Goal: Task Accomplishment & Management: Manage account settings

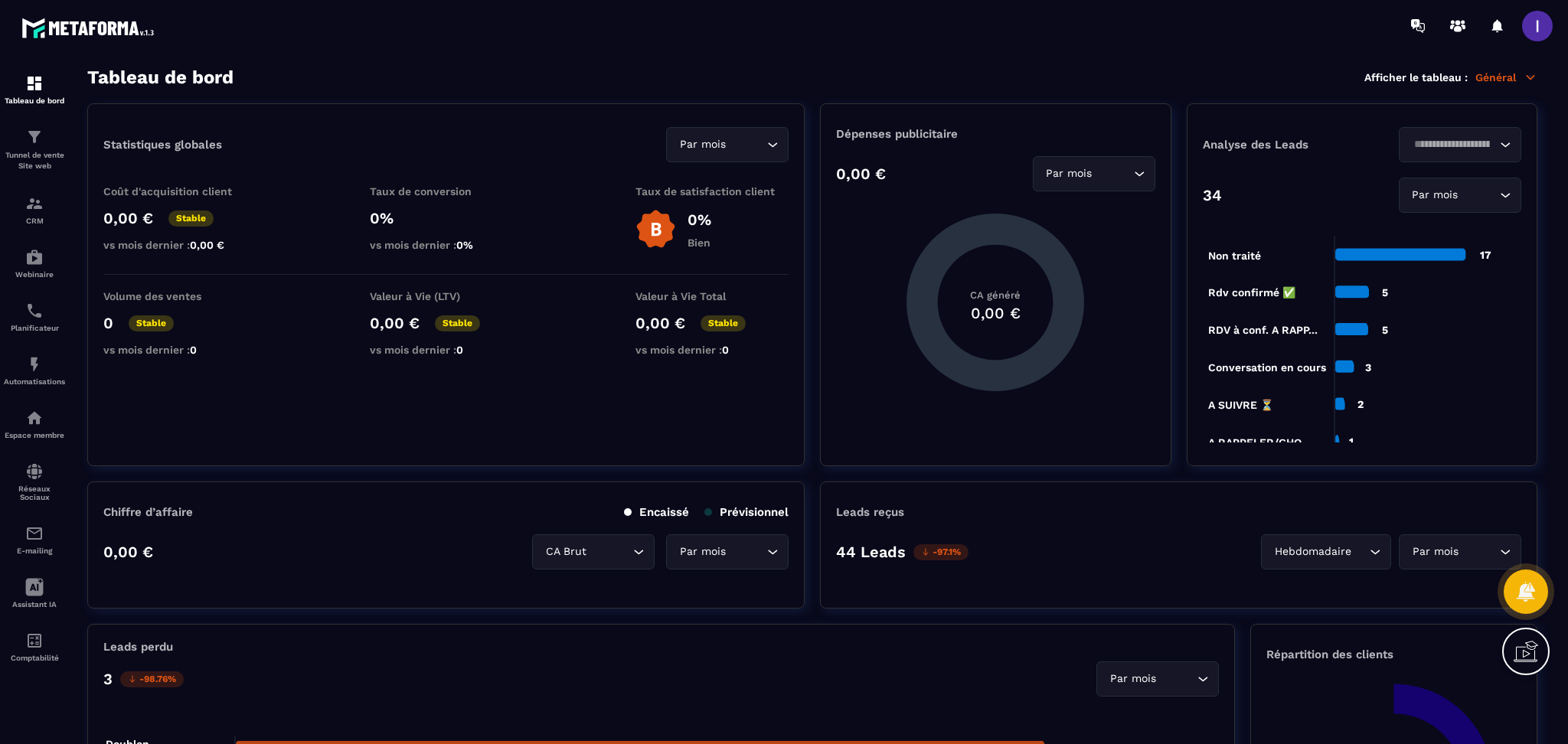
click at [0, 0] on img at bounding box center [0, 0] width 0 height 0
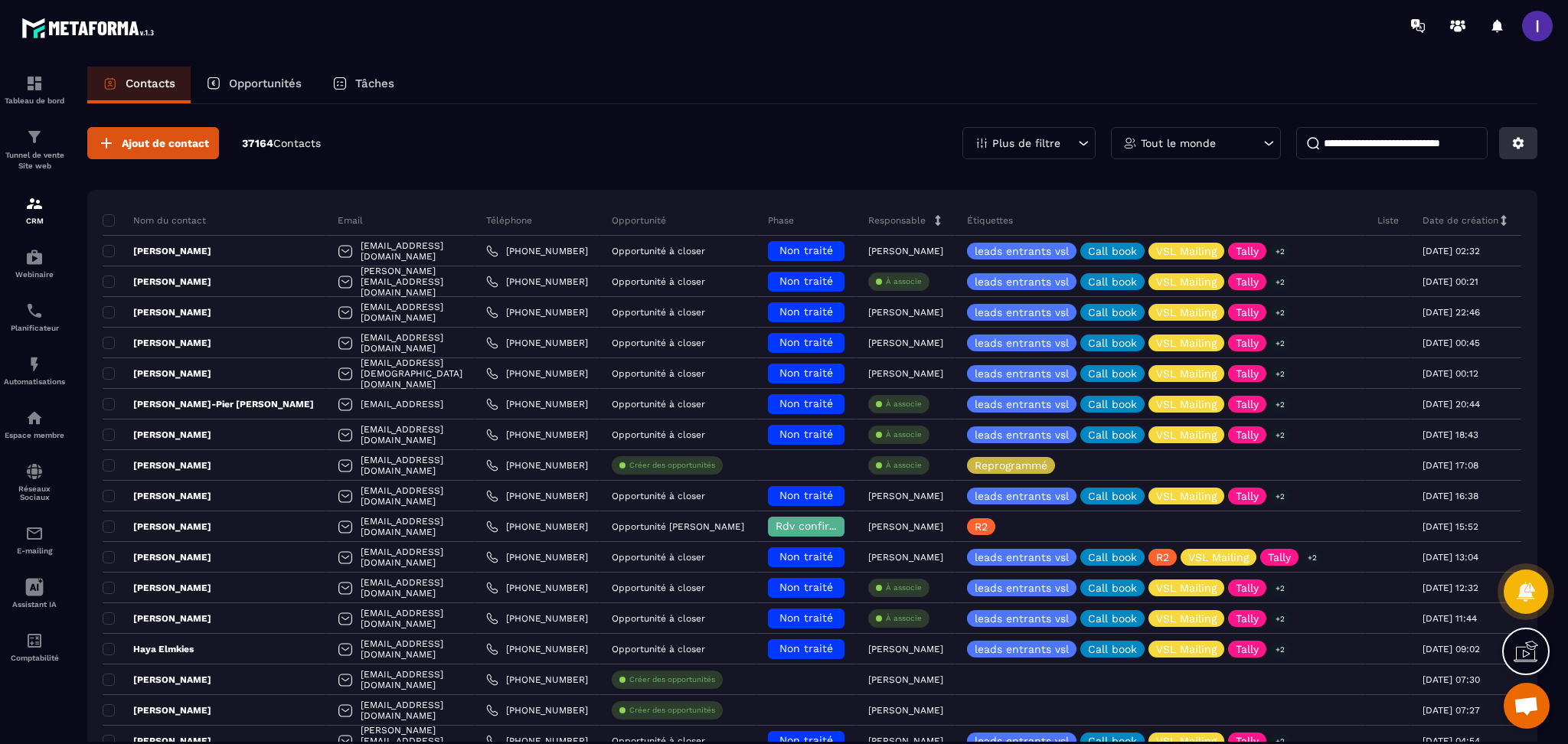
scroll to position [967, 0]
click at [1516, 140] on icon at bounding box center [1519, 143] width 12 height 12
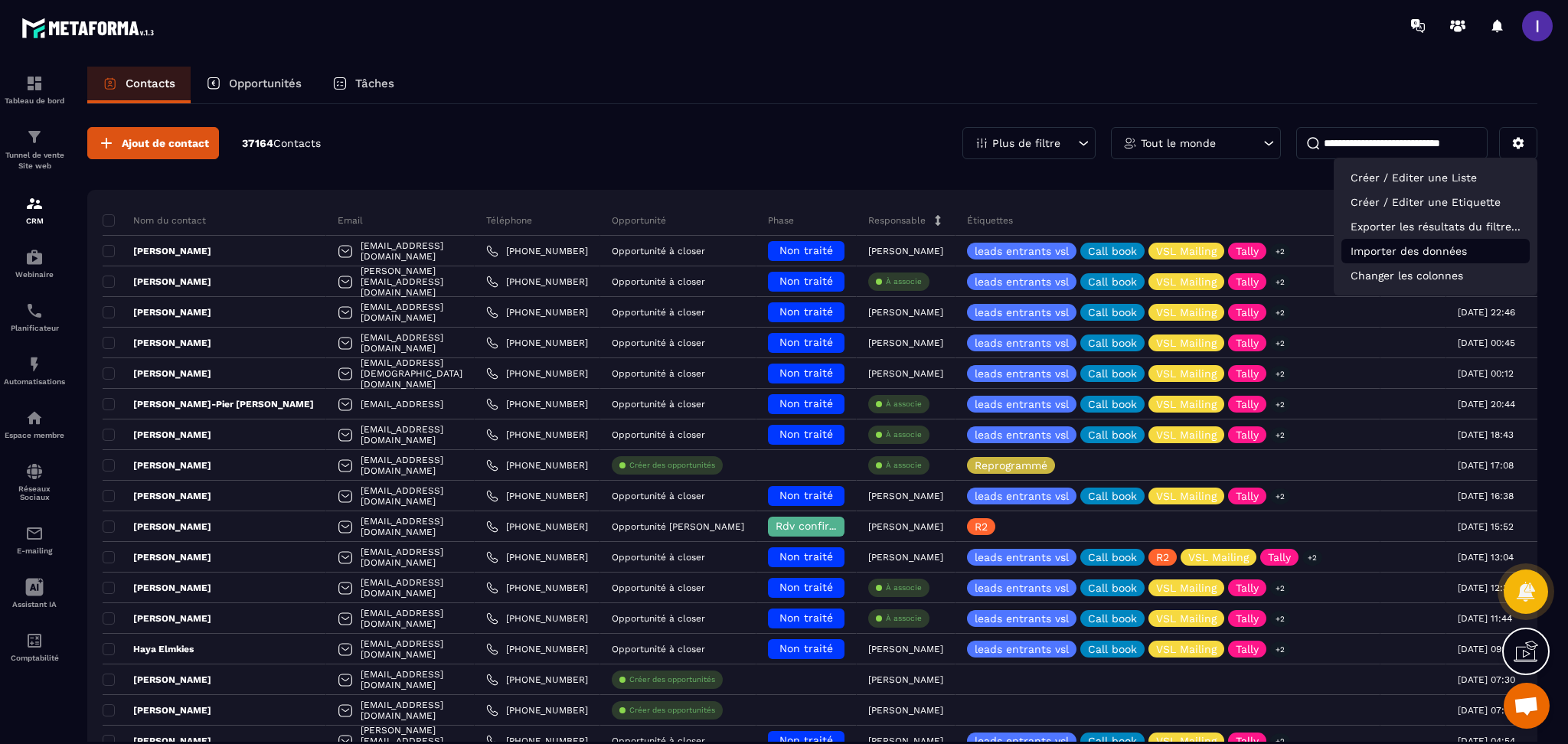
click at [1406, 251] on p "Importer des données" at bounding box center [1435, 250] width 188 height 25
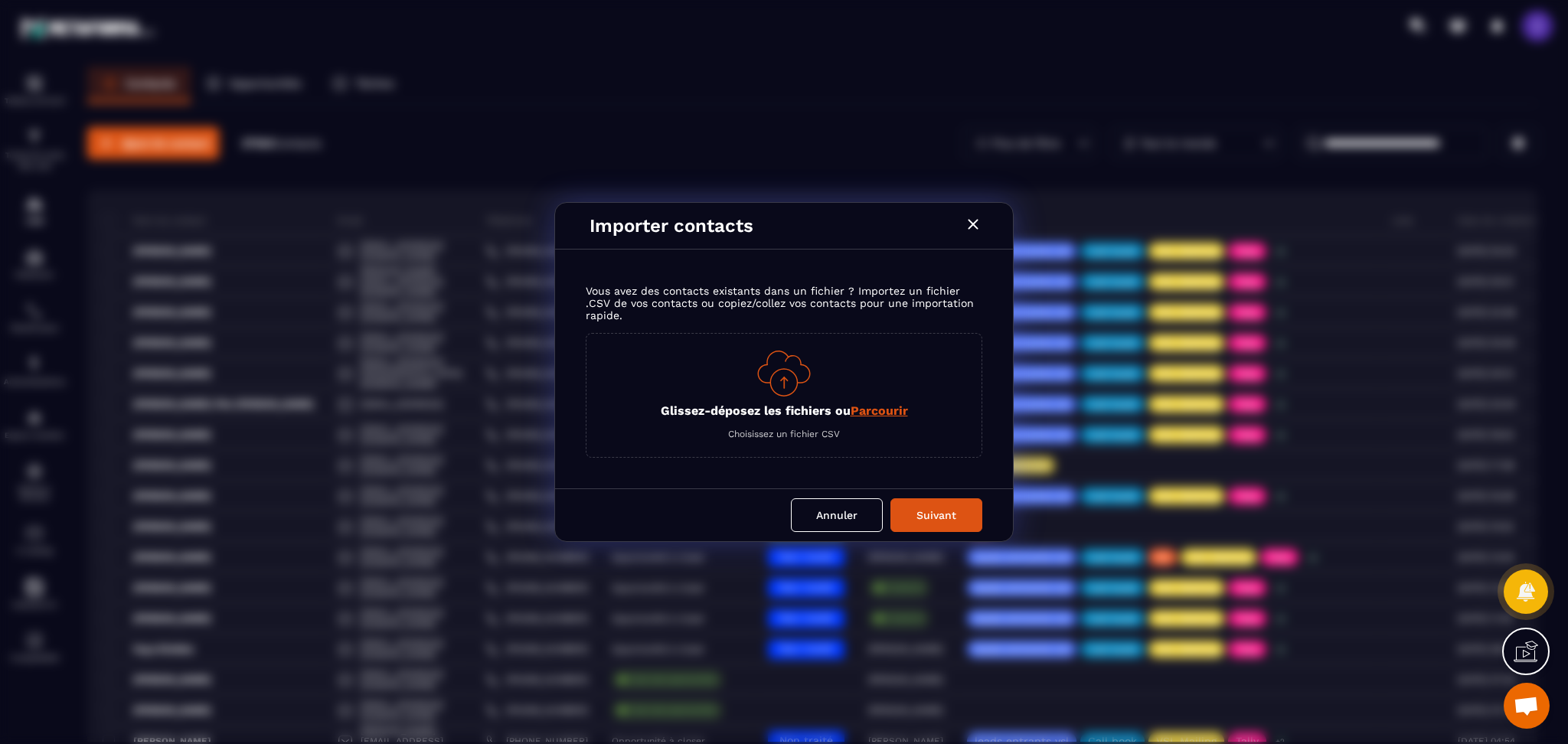
click at [892, 411] on span "Parcourir" at bounding box center [879, 411] width 57 height 15
click at [0, 0] on input "Glissez-déposez les fichiers ou Parcourir" at bounding box center [0, 0] width 0 height 0
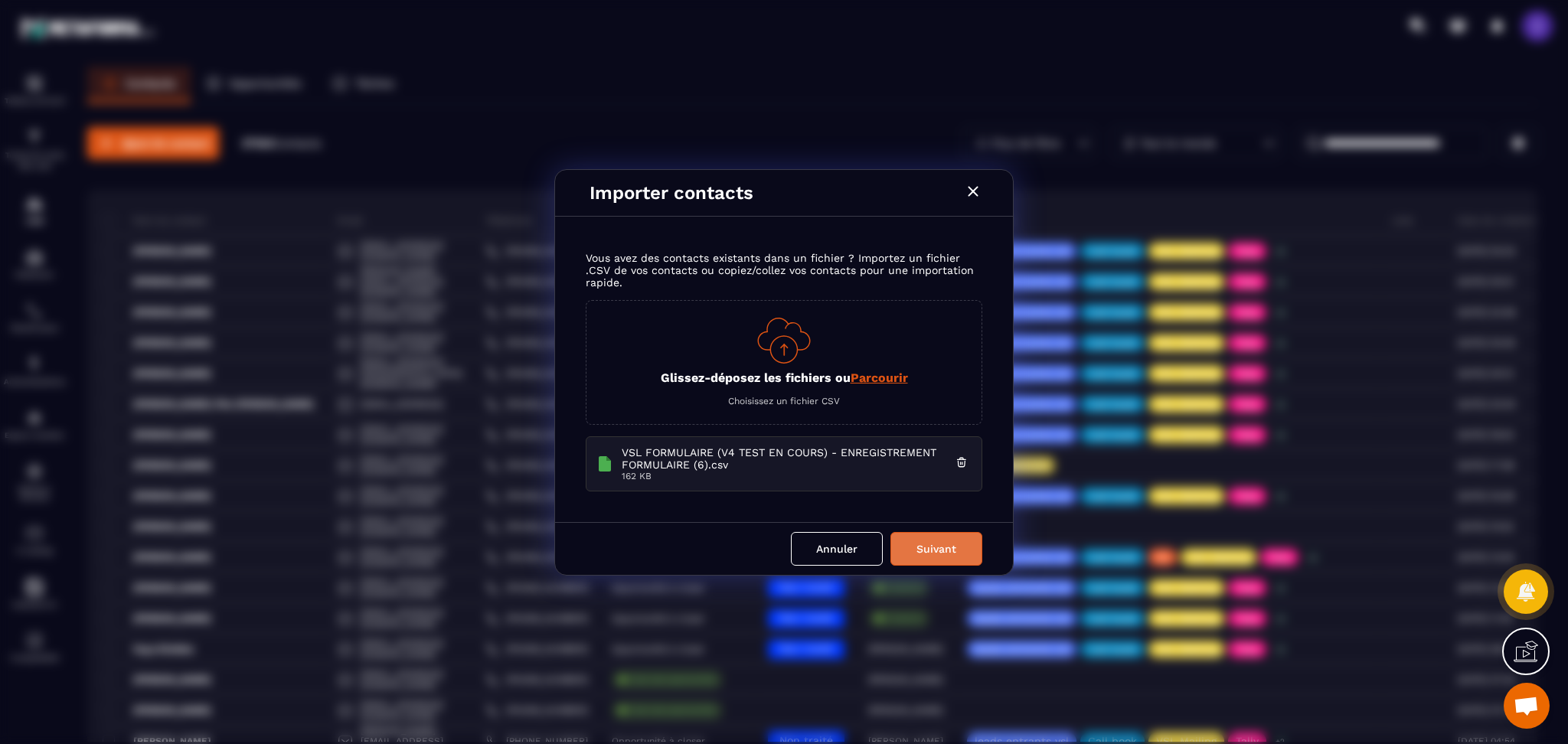
click at [907, 550] on button "Suivant" at bounding box center [936, 549] width 92 height 34
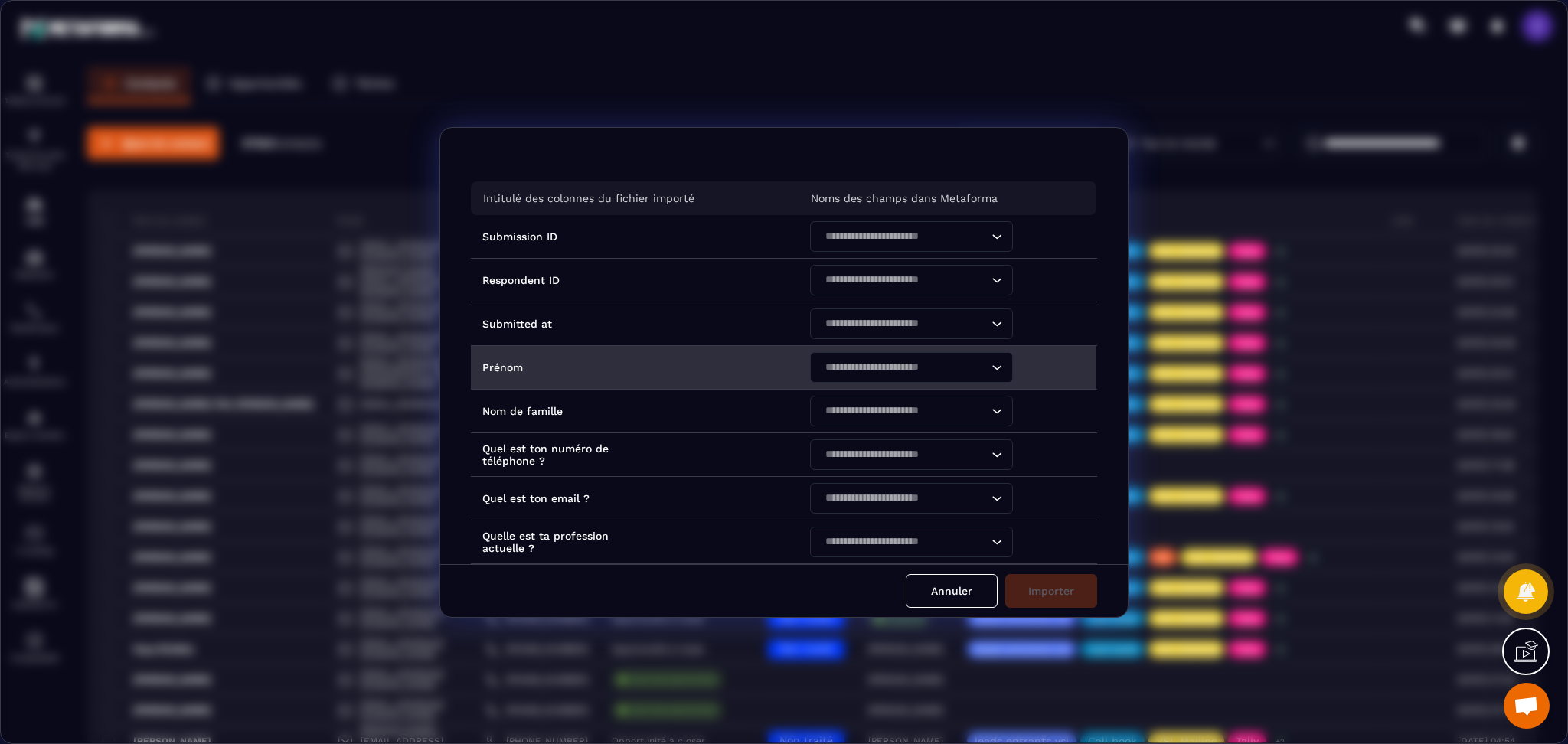
click at [876, 374] on input "Search for option" at bounding box center [903, 367] width 167 height 17
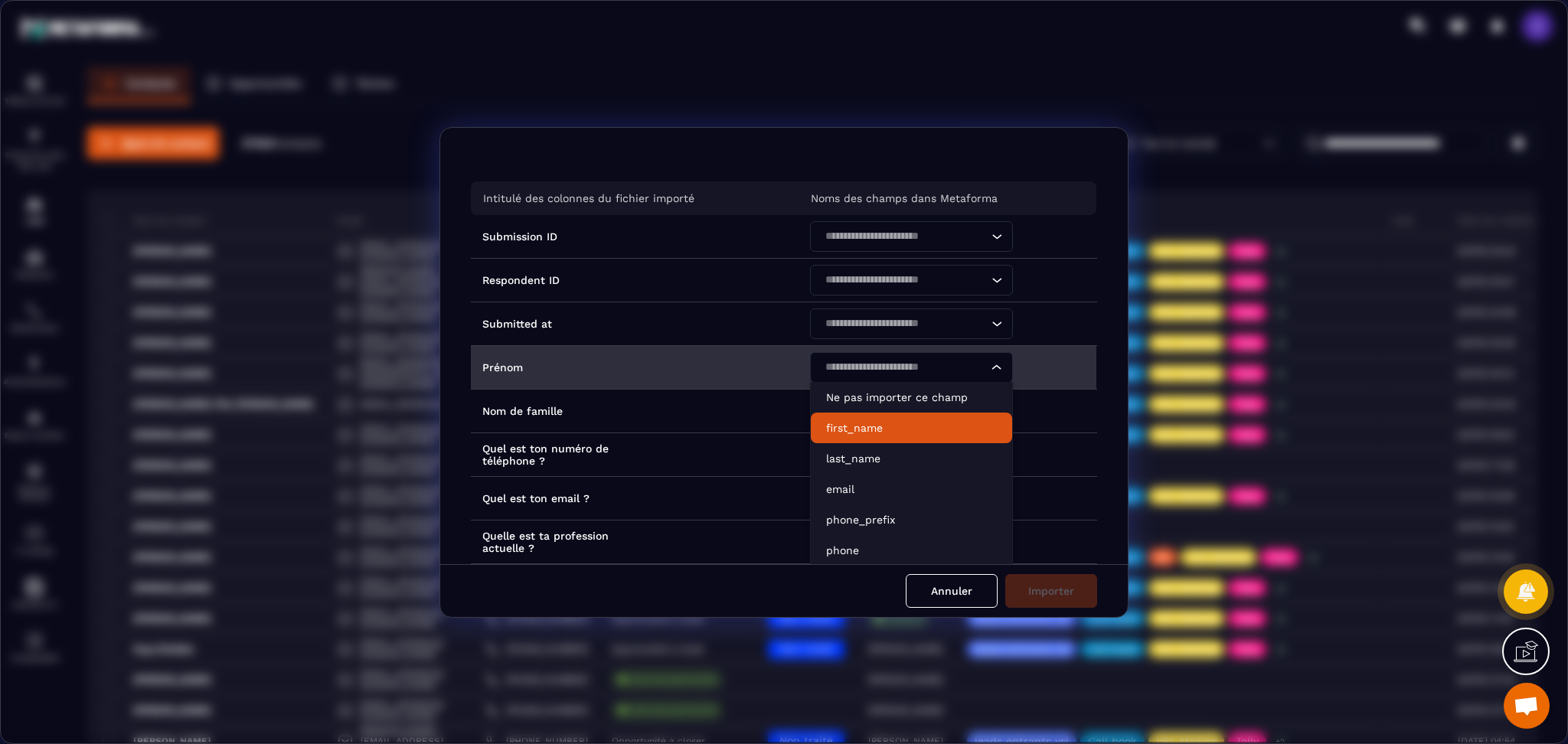
click at [872, 427] on p "first_name" at bounding box center [911, 427] width 171 height 15
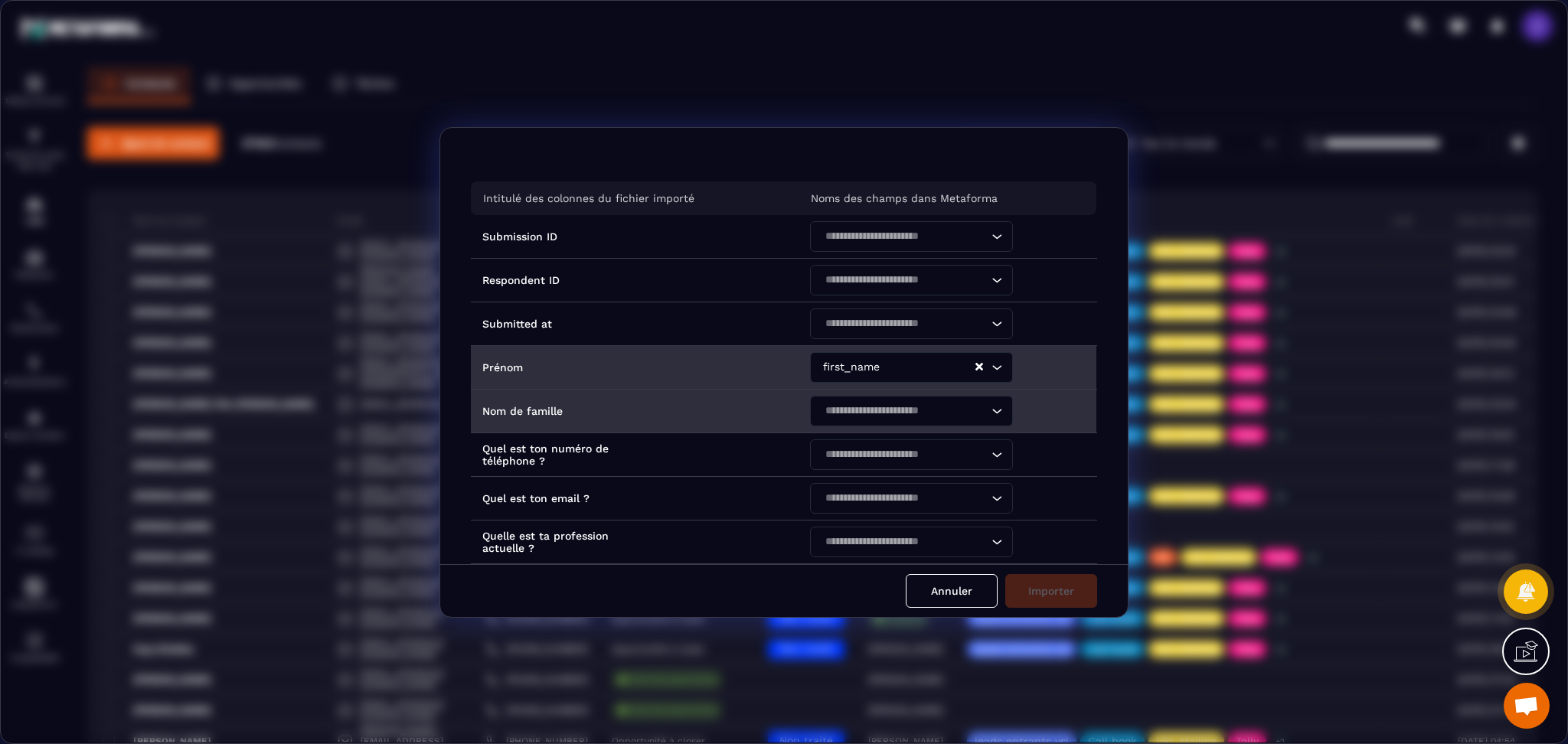
click at [872, 416] on input "Search for option" at bounding box center [903, 411] width 167 height 17
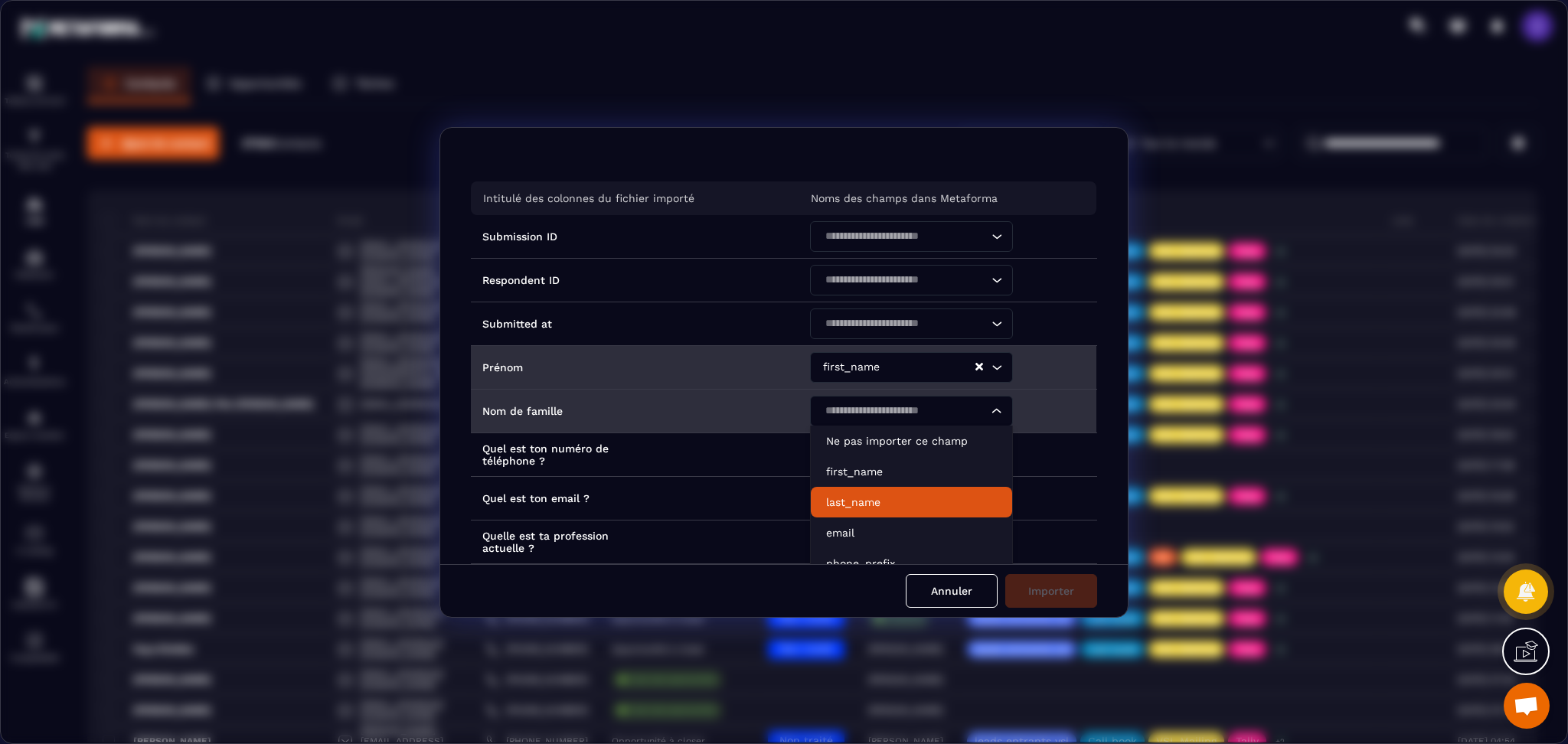
click at [855, 496] on p "last_name" at bounding box center [911, 502] width 171 height 15
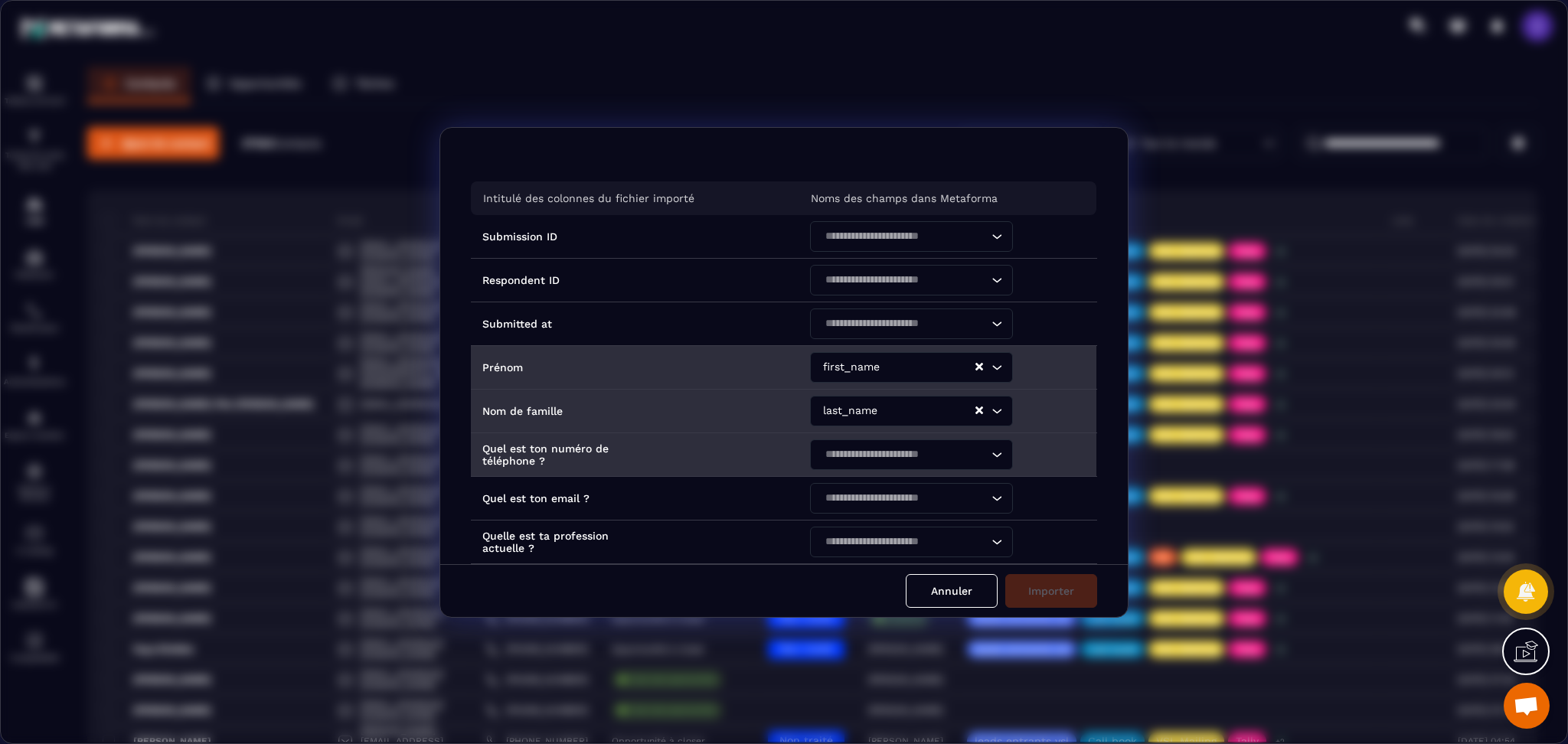
click at [851, 459] on input "Search for option" at bounding box center [903, 454] width 167 height 17
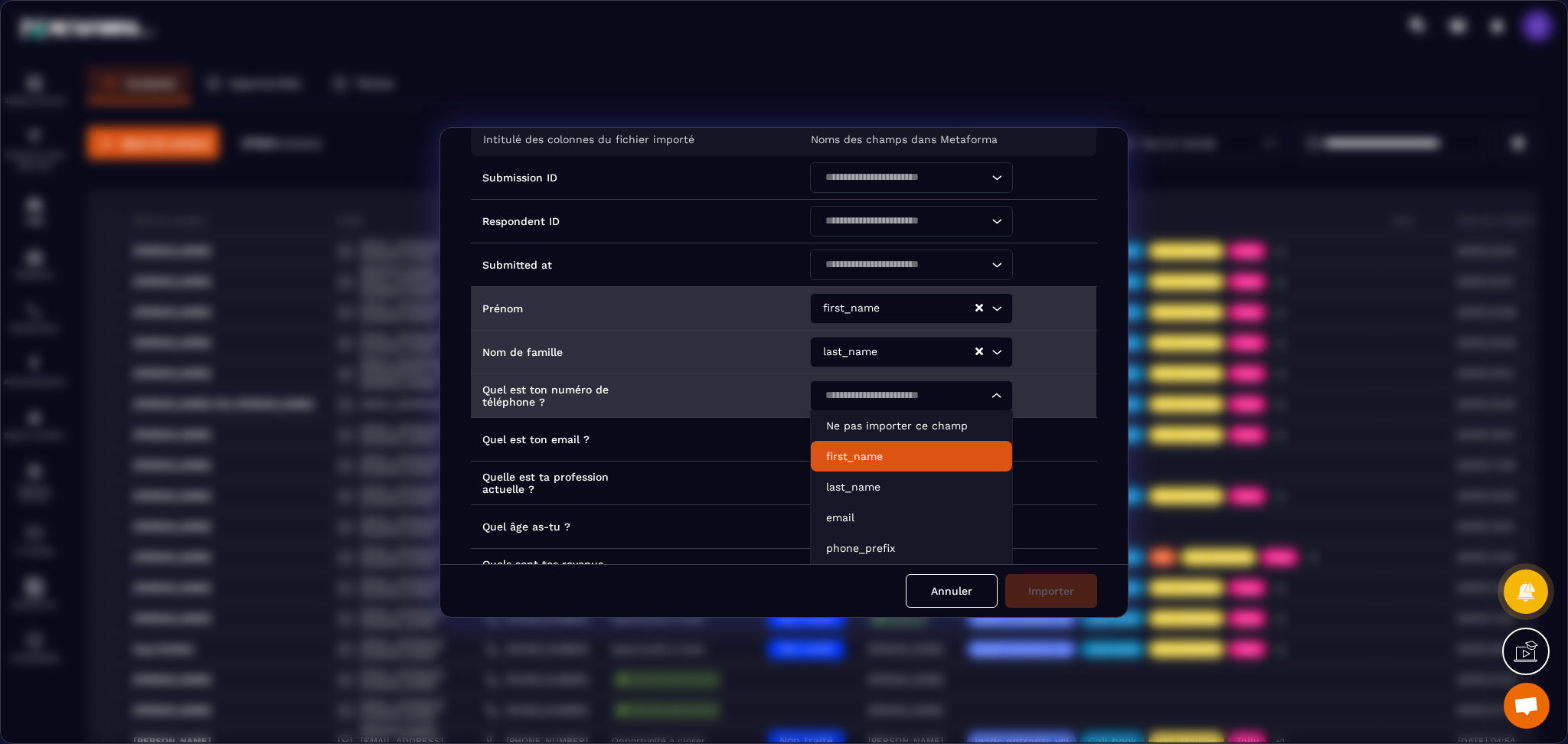
scroll to position [102, 0]
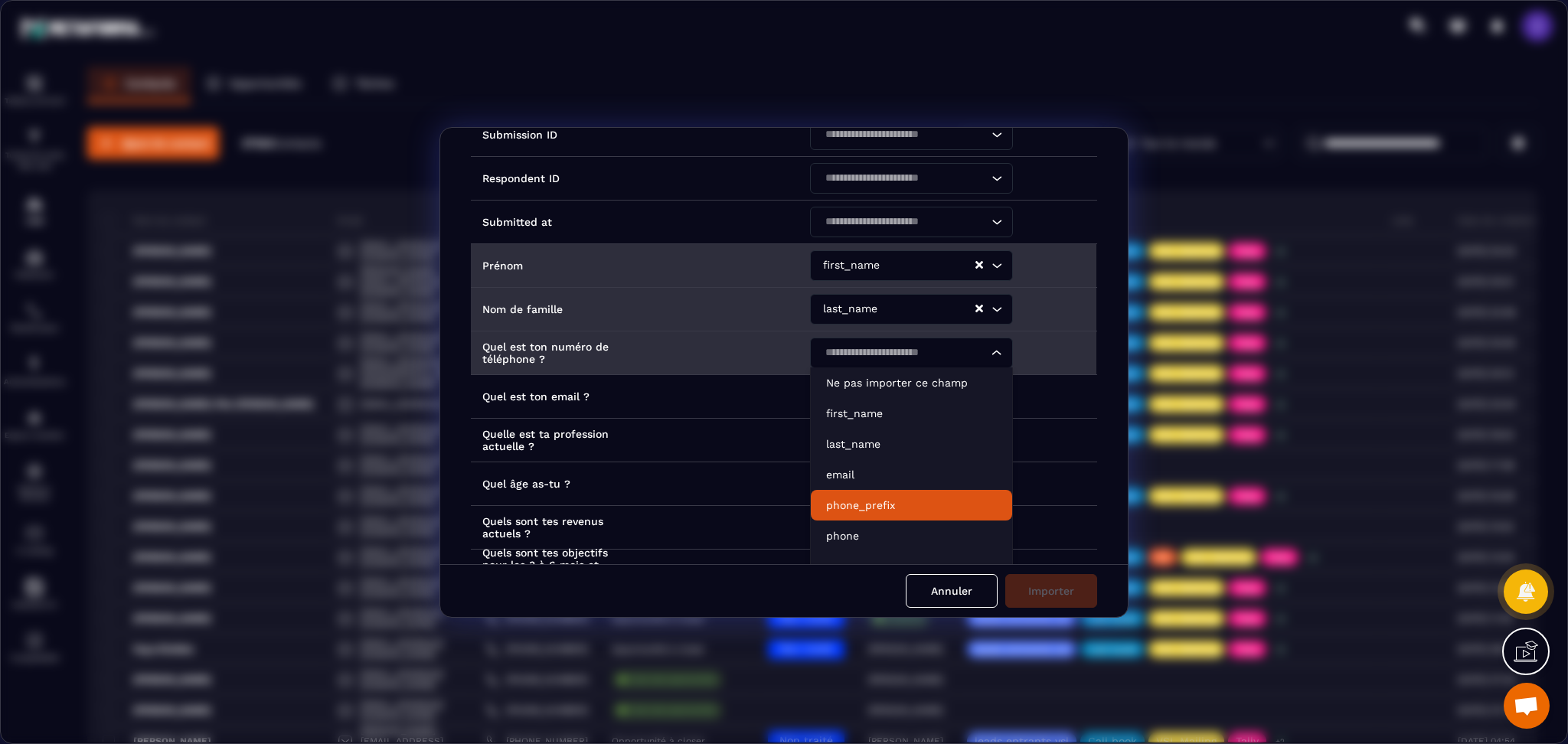
click at [848, 503] on p "phone_prefix" at bounding box center [911, 505] width 171 height 15
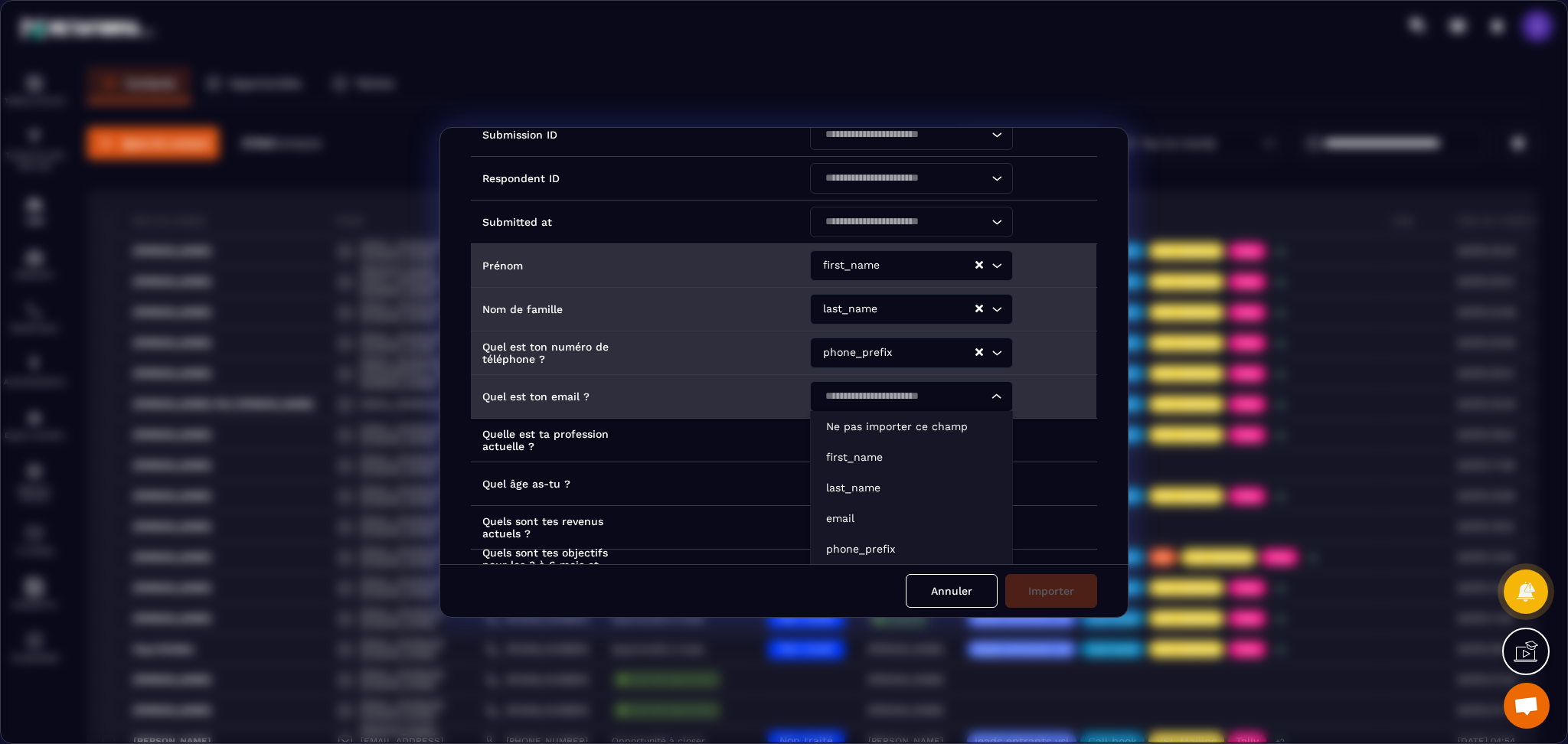
click at [849, 389] on input "Search for option" at bounding box center [903, 396] width 167 height 17
click at [851, 506] on li "email" at bounding box center [911, 517] width 202 height 31
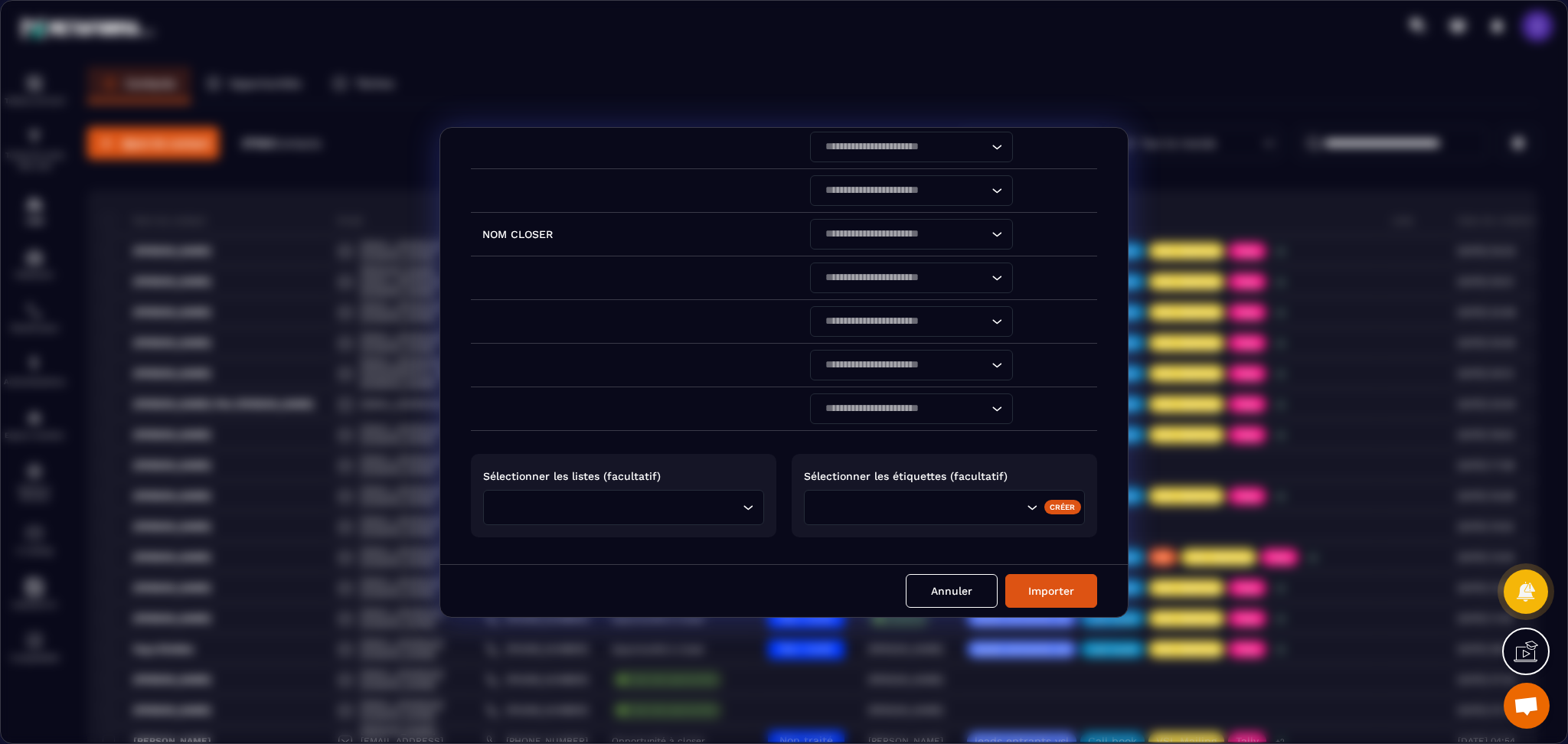
scroll to position [910, 0]
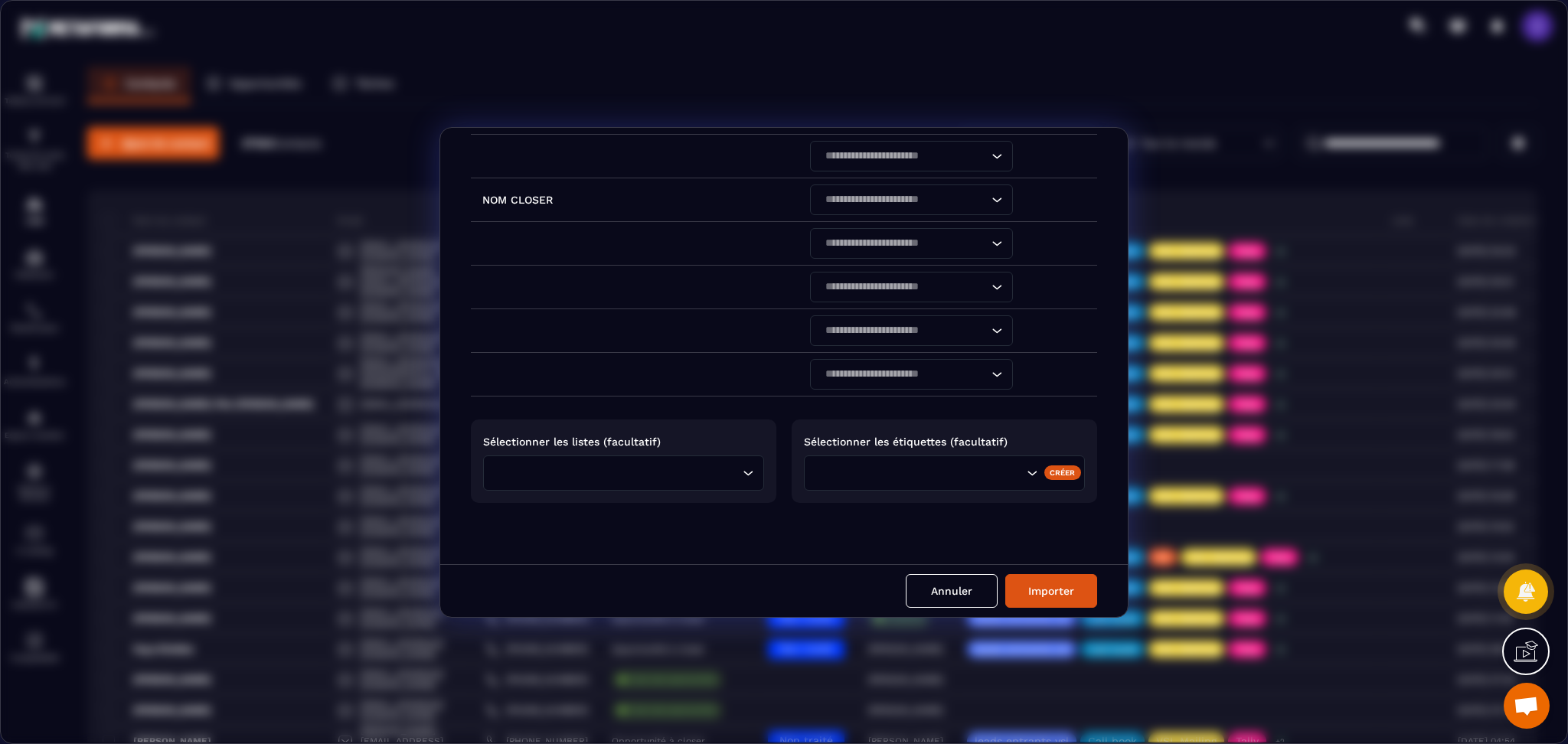
click at [669, 472] on input "Search for option" at bounding box center [618, 473] width 238 height 17
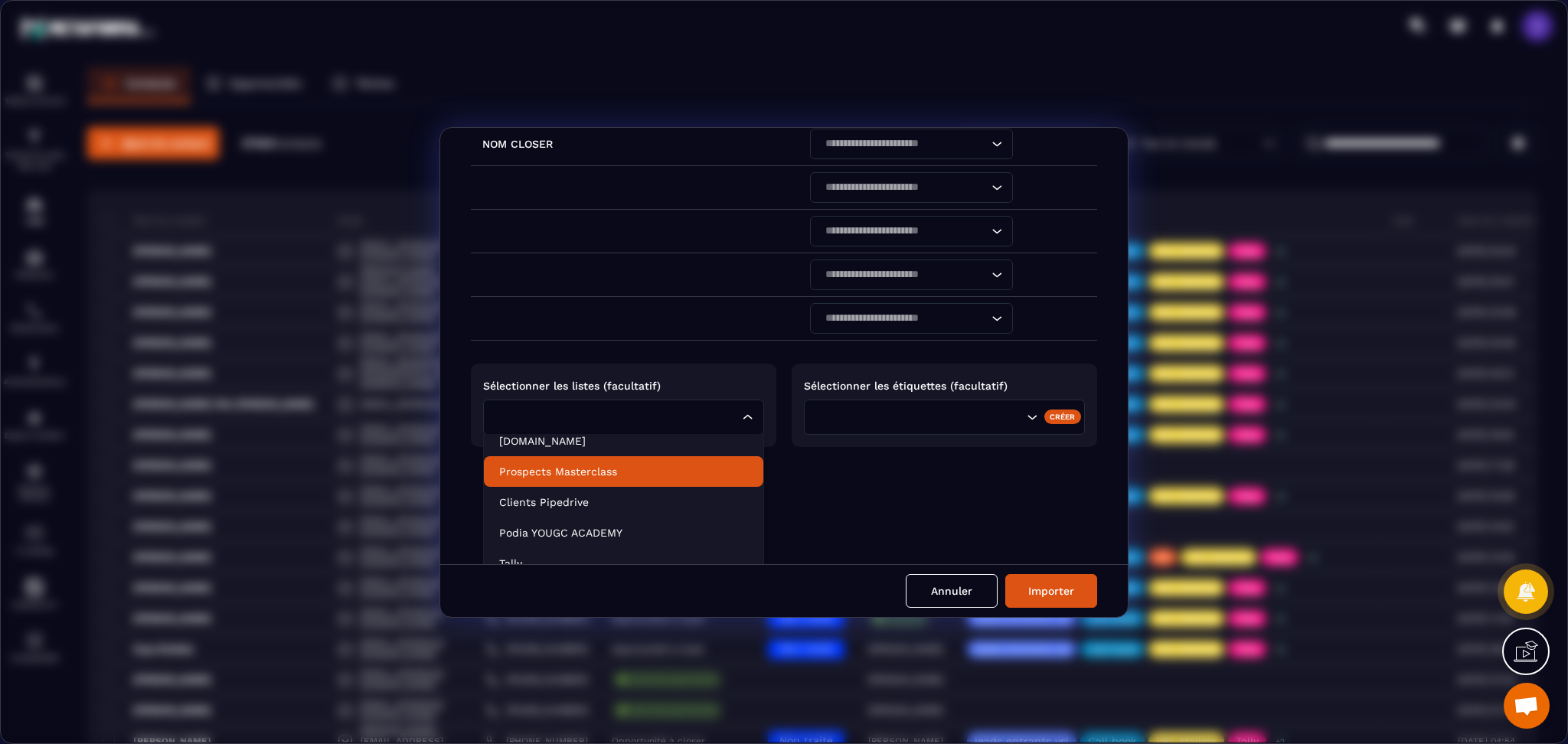
scroll to position [1104, 0]
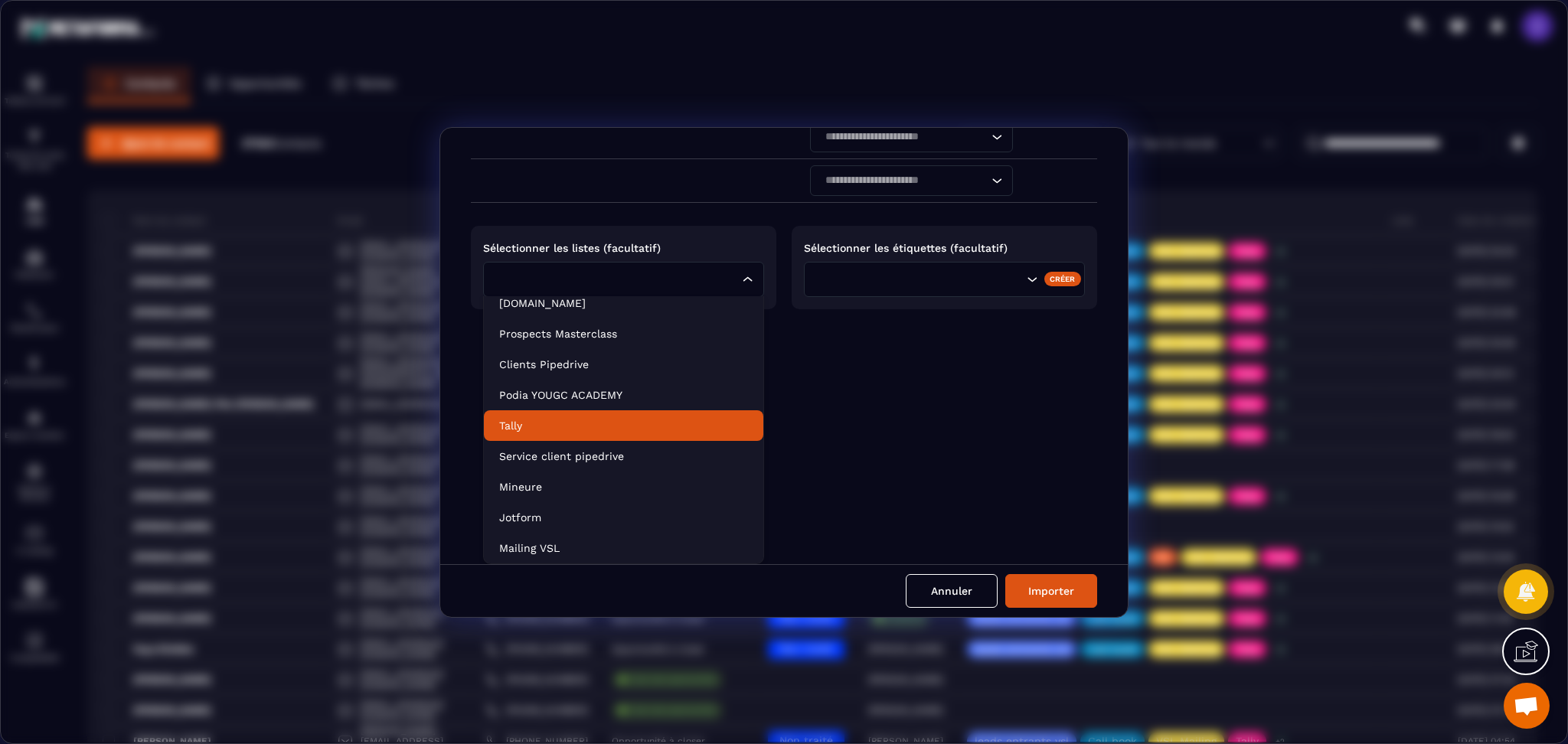
click at [577, 433] on li "Tally" at bounding box center [623, 425] width 279 height 31
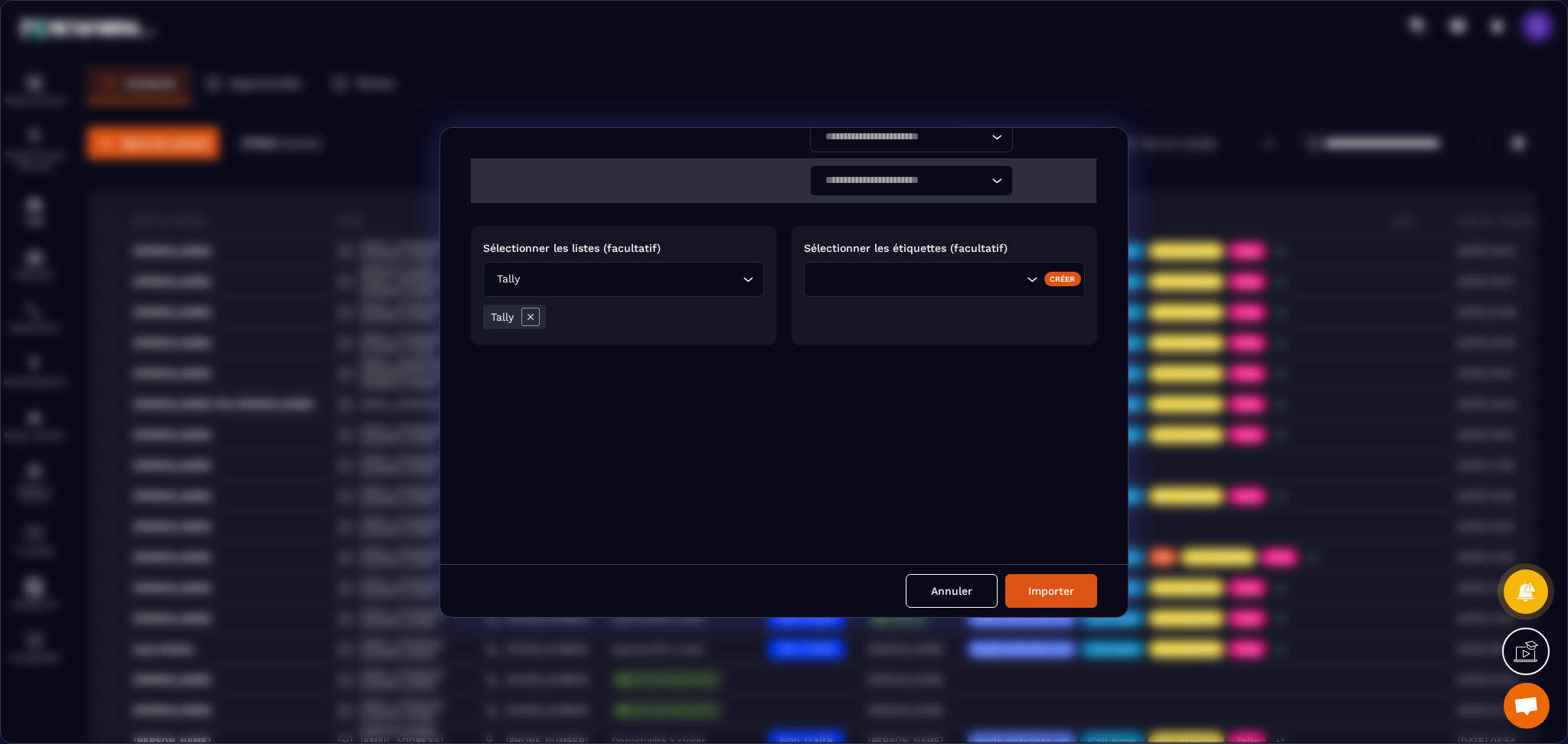
scroll to position [947, 0]
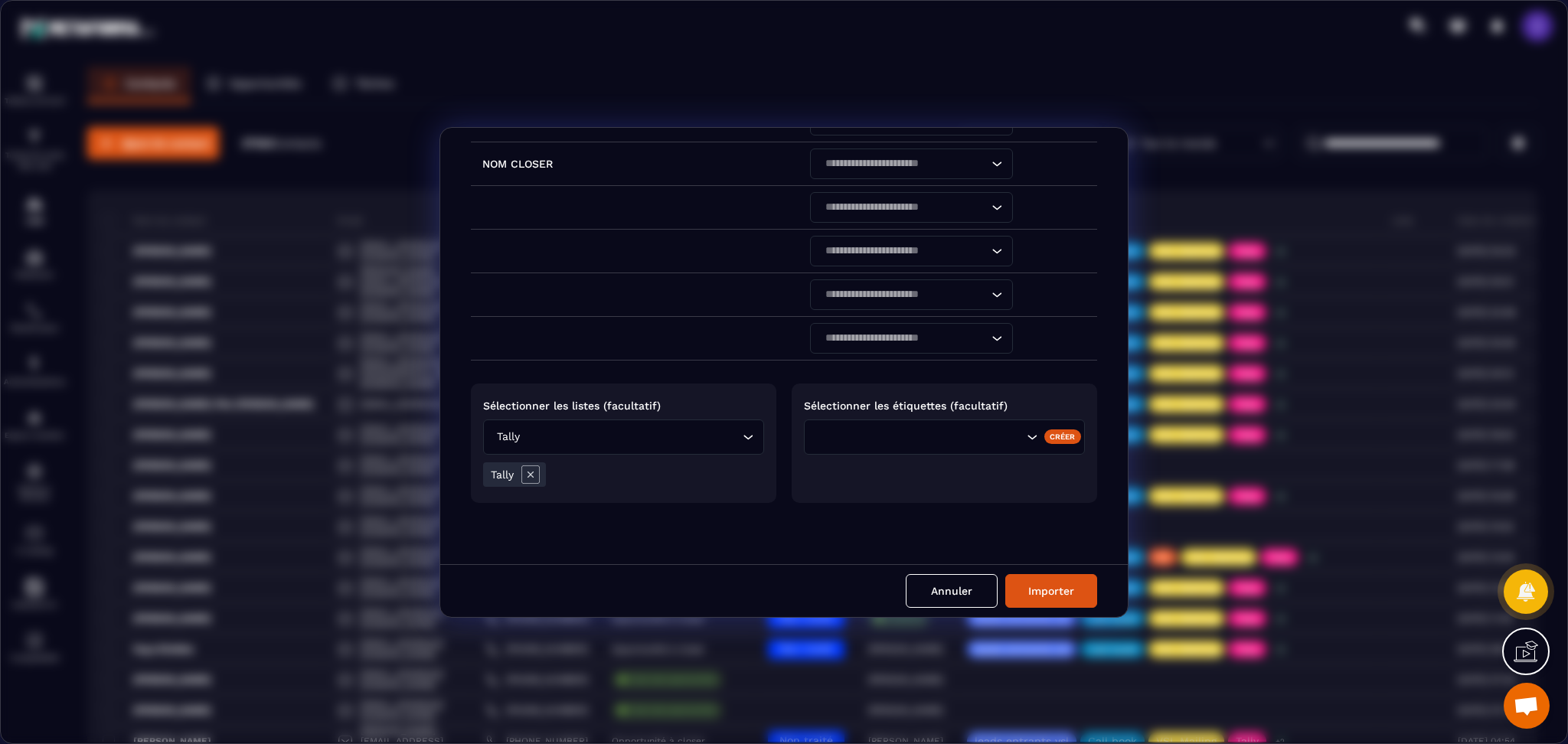
click at [976, 445] on div "Search for option" at bounding box center [944, 437] width 281 height 36
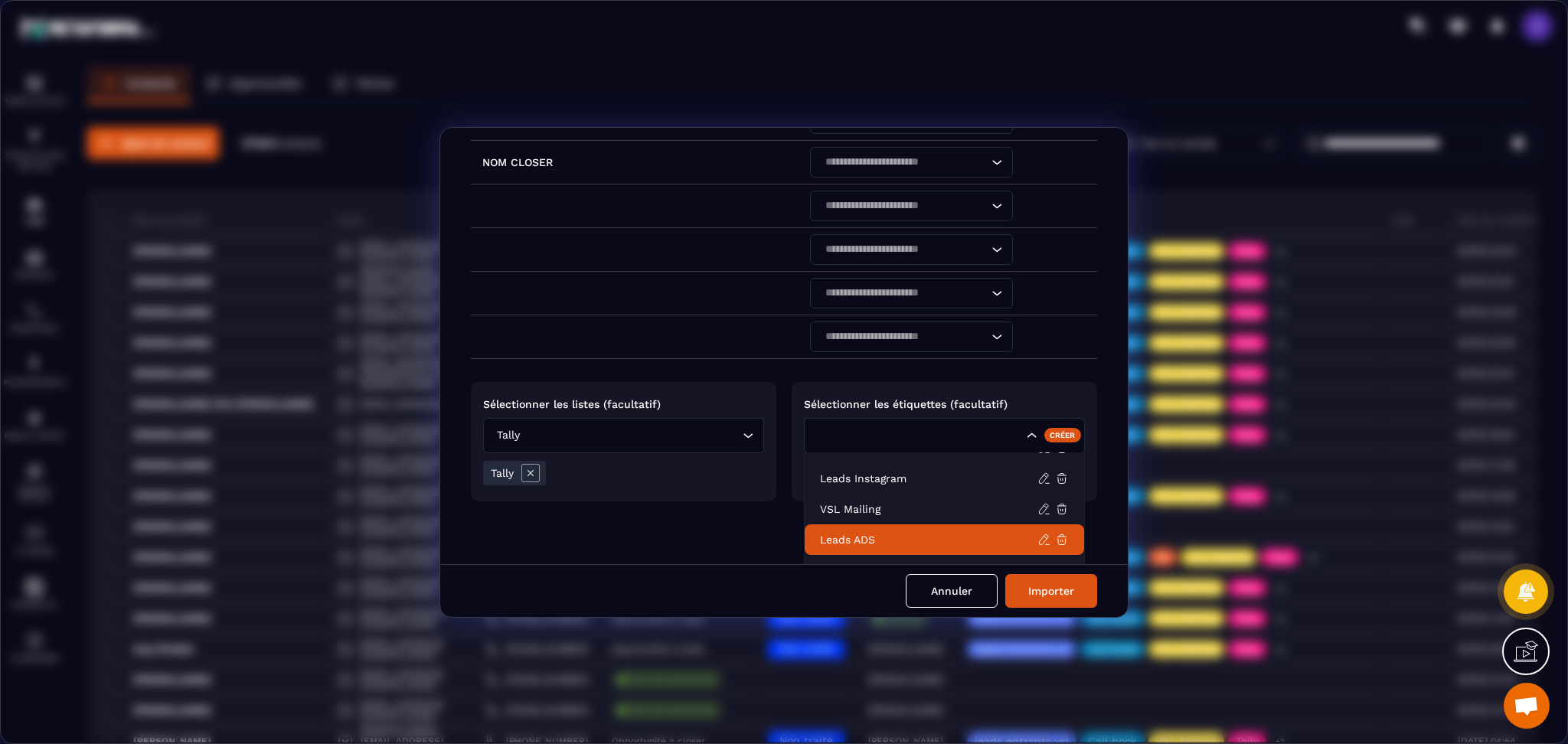
scroll to position [307, 0]
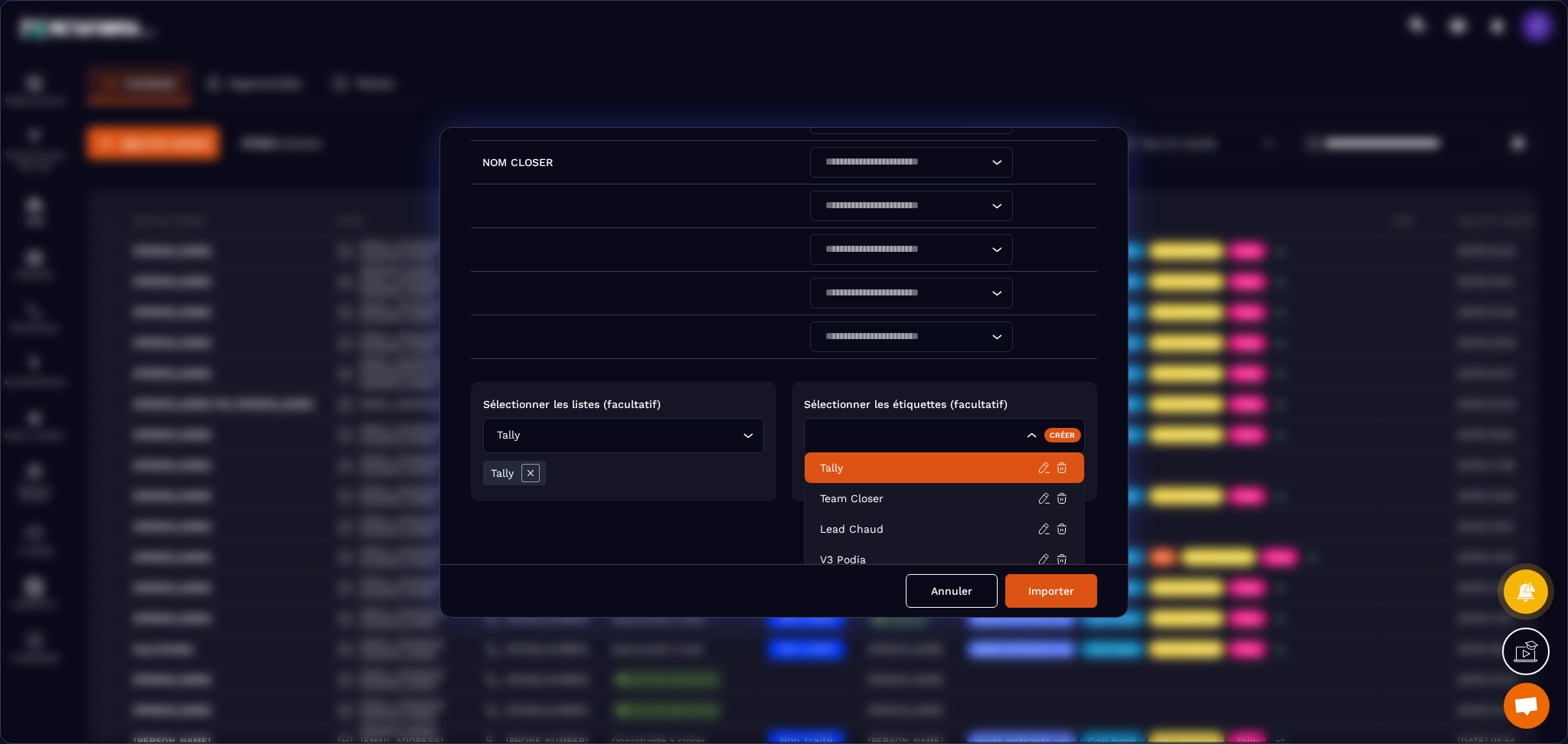
click at [859, 478] on li "Tally" at bounding box center [944, 467] width 279 height 31
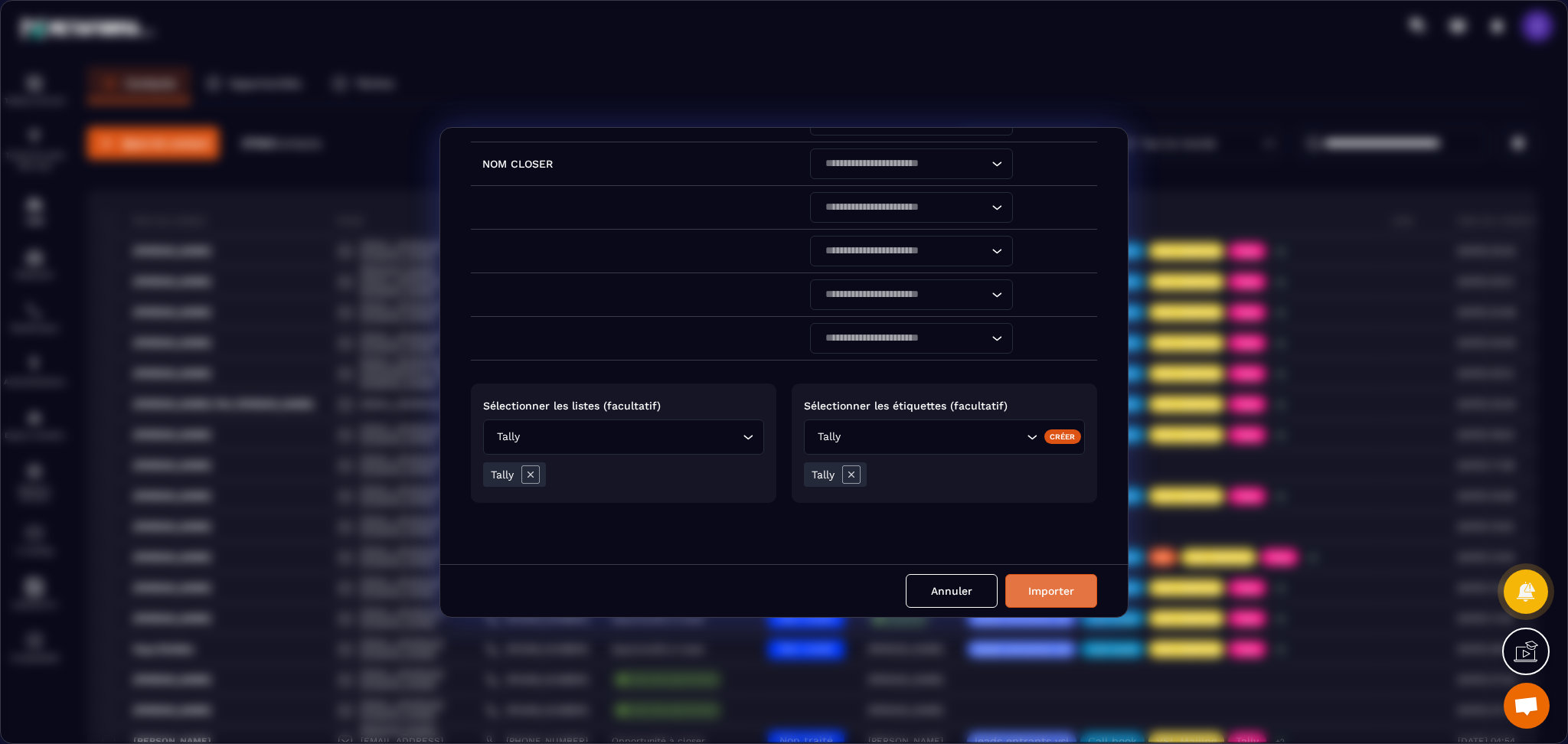
click at [1045, 600] on button "Importer" at bounding box center [1051, 591] width 92 height 34
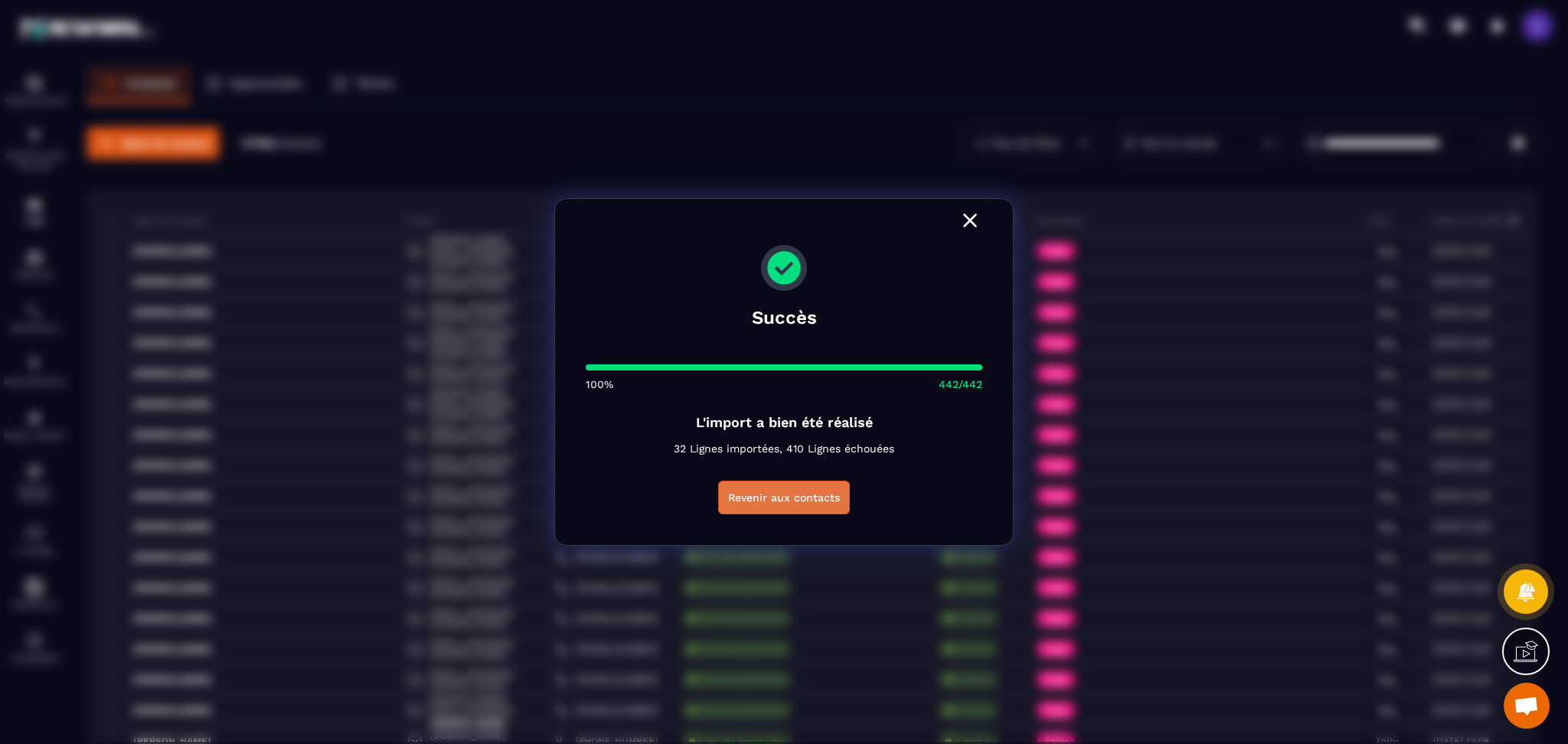
click at [810, 486] on button "Revenir aux contacts" at bounding box center [784, 498] width 132 height 34
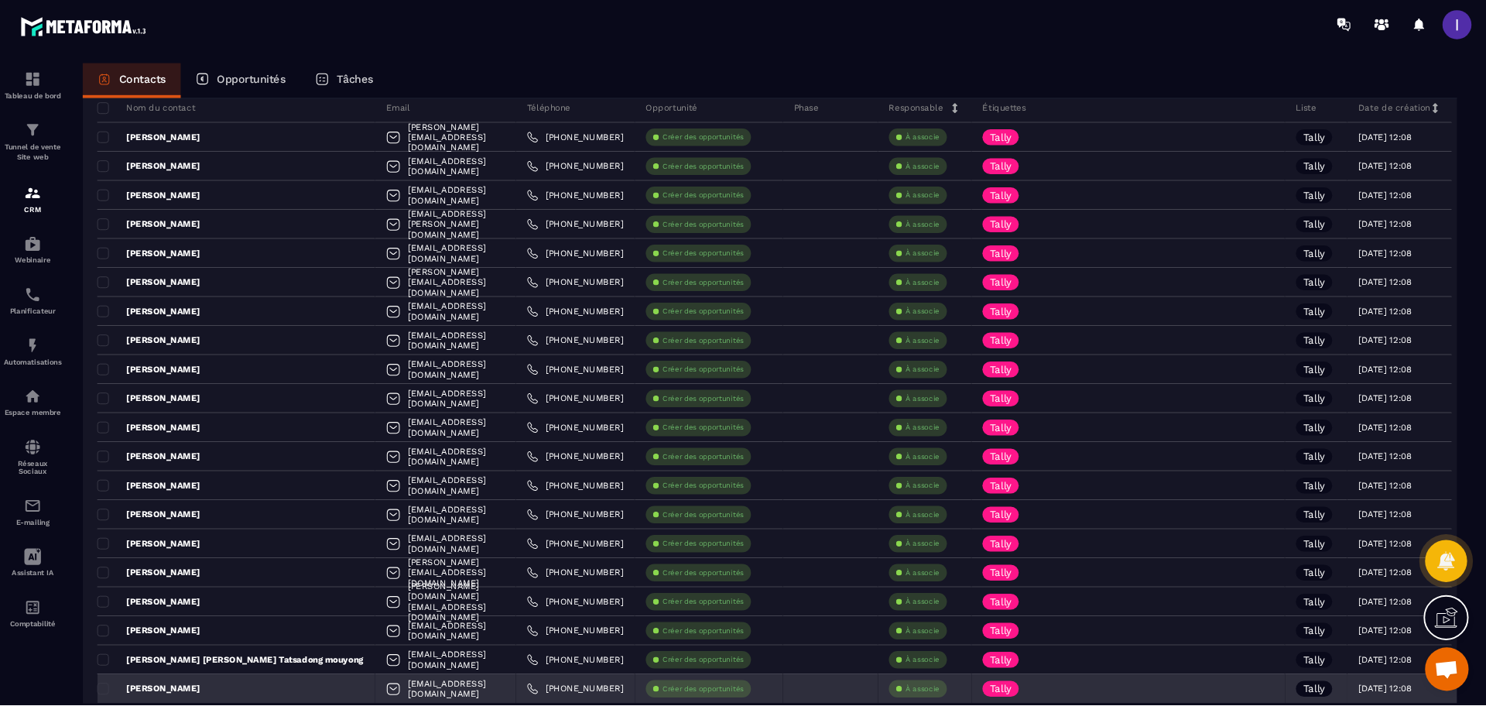
scroll to position [0, 0]
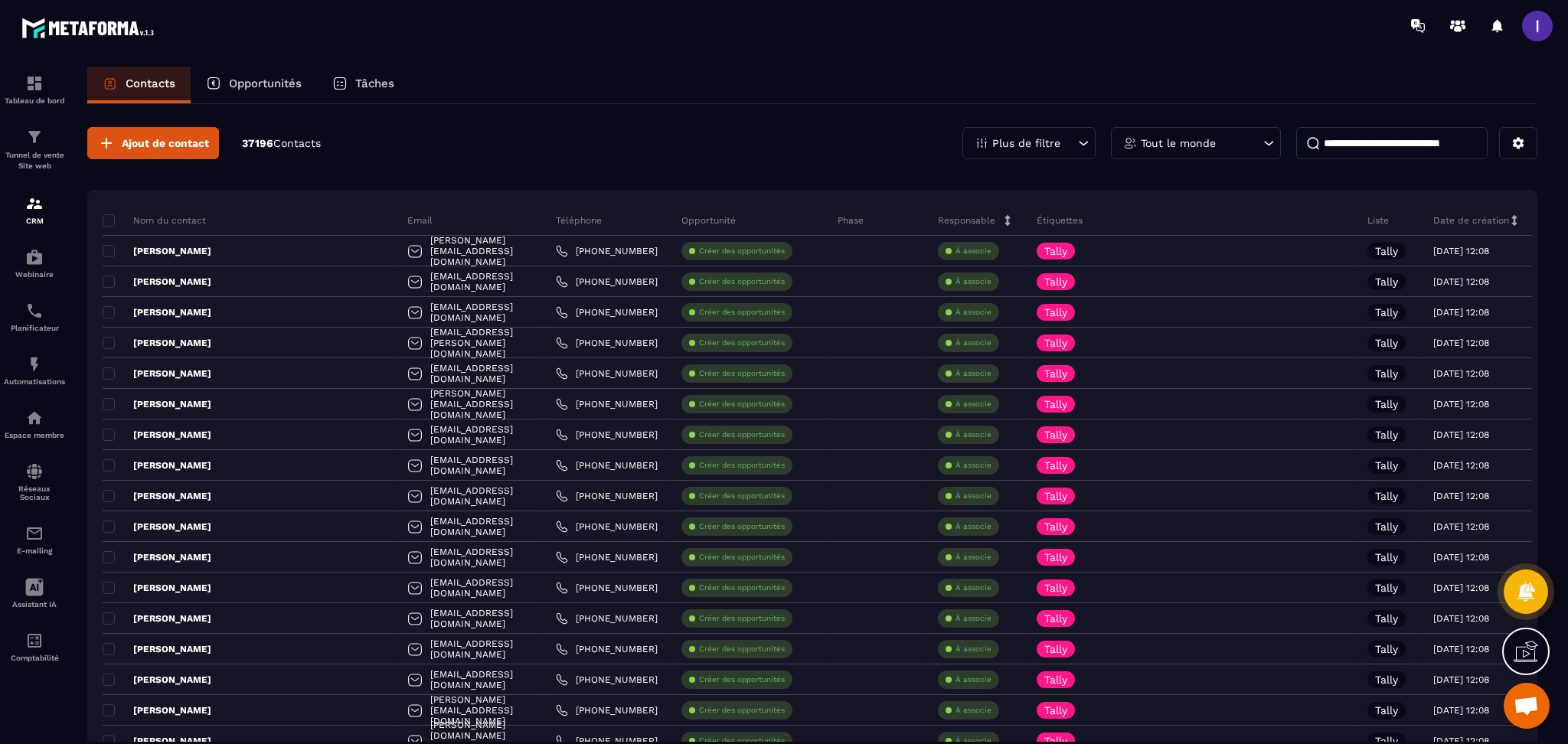
click at [240, 81] on p "Opportunités" at bounding box center [265, 83] width 73 height 14
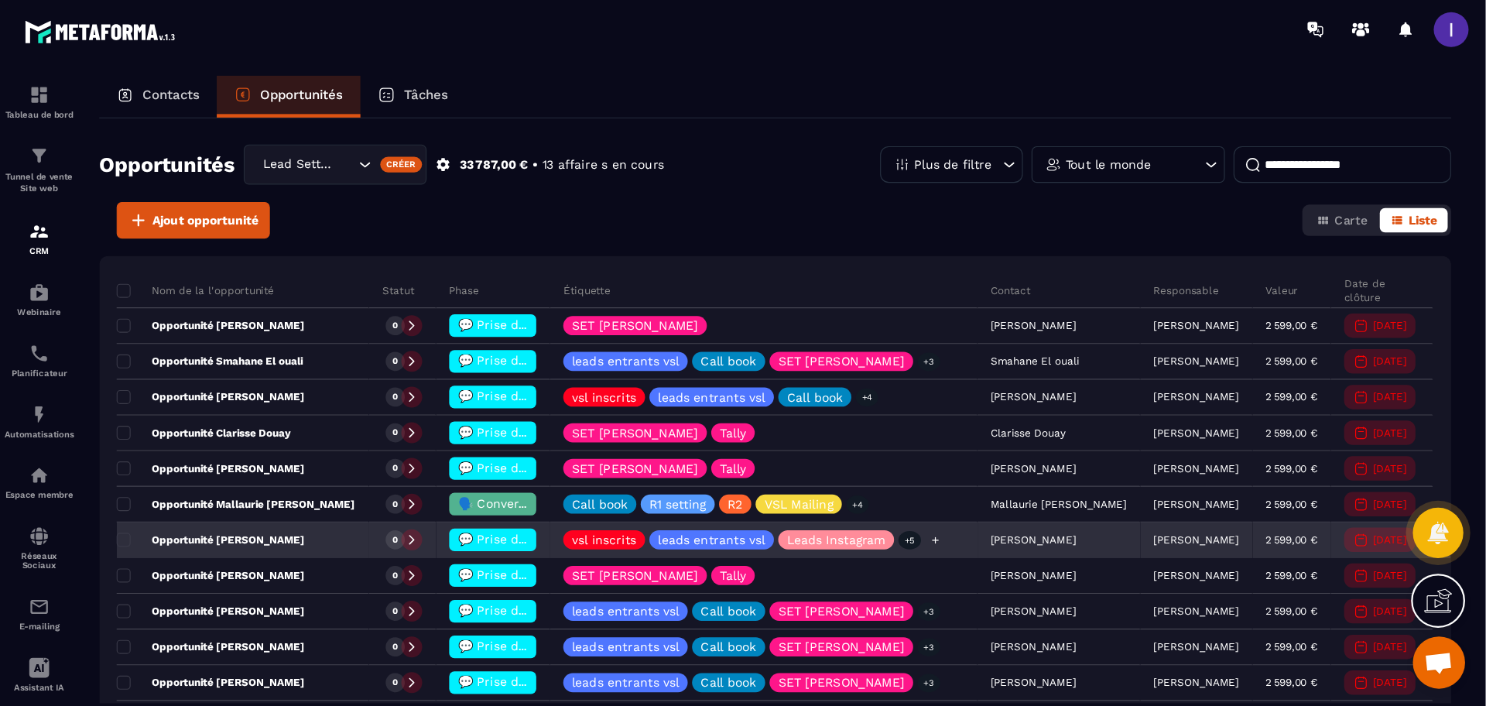
scroll to position [940, 0]
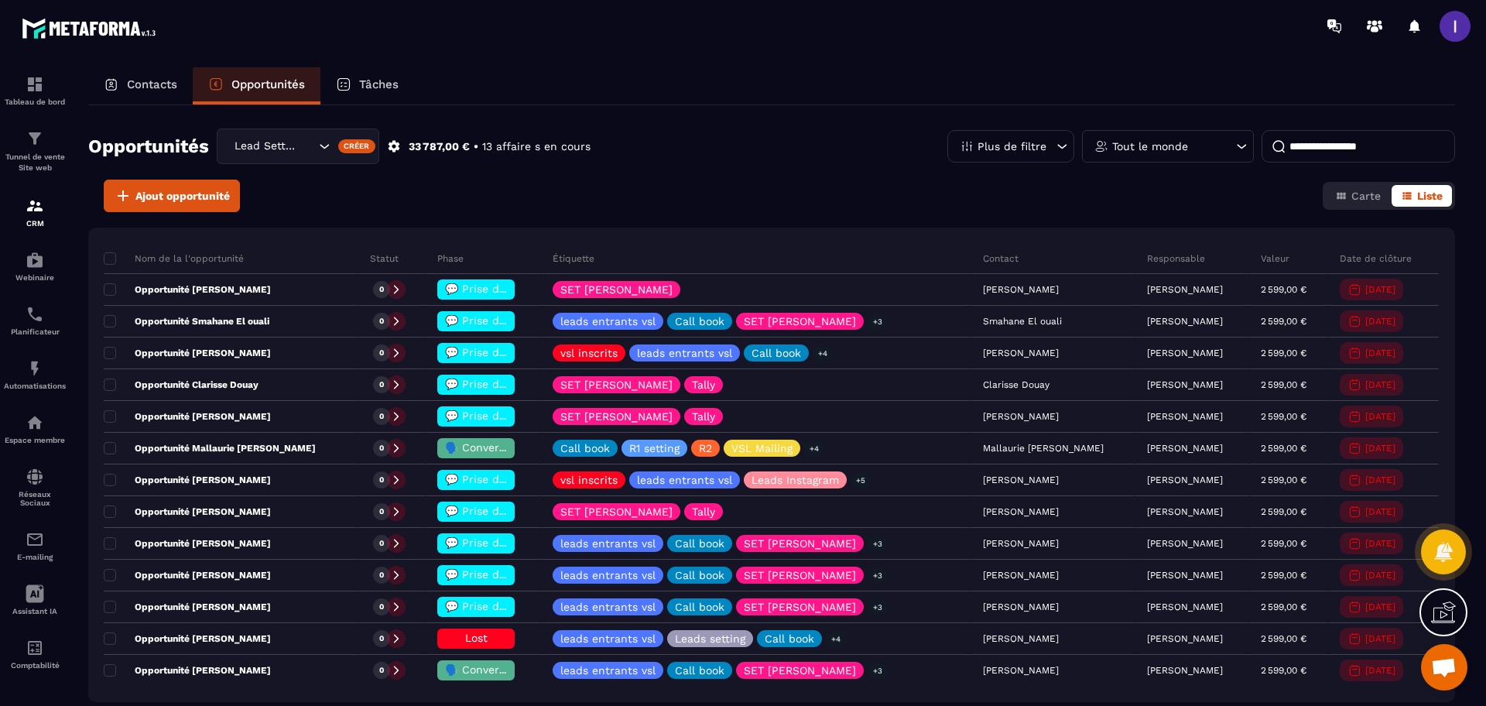
click at [280, 154] on div "Lead Setting" at bounding box center [272, 146] width 87 height 17
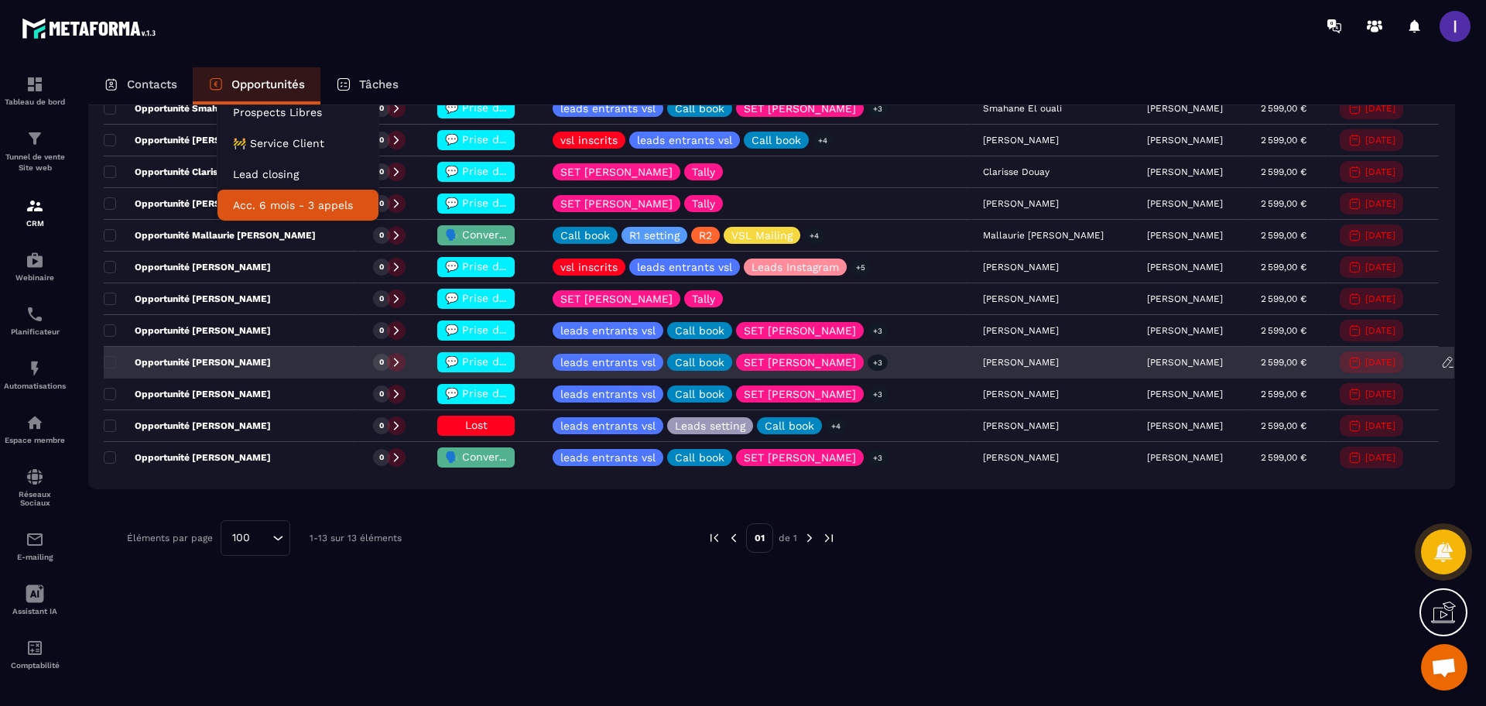
scroll to position [220, 0]
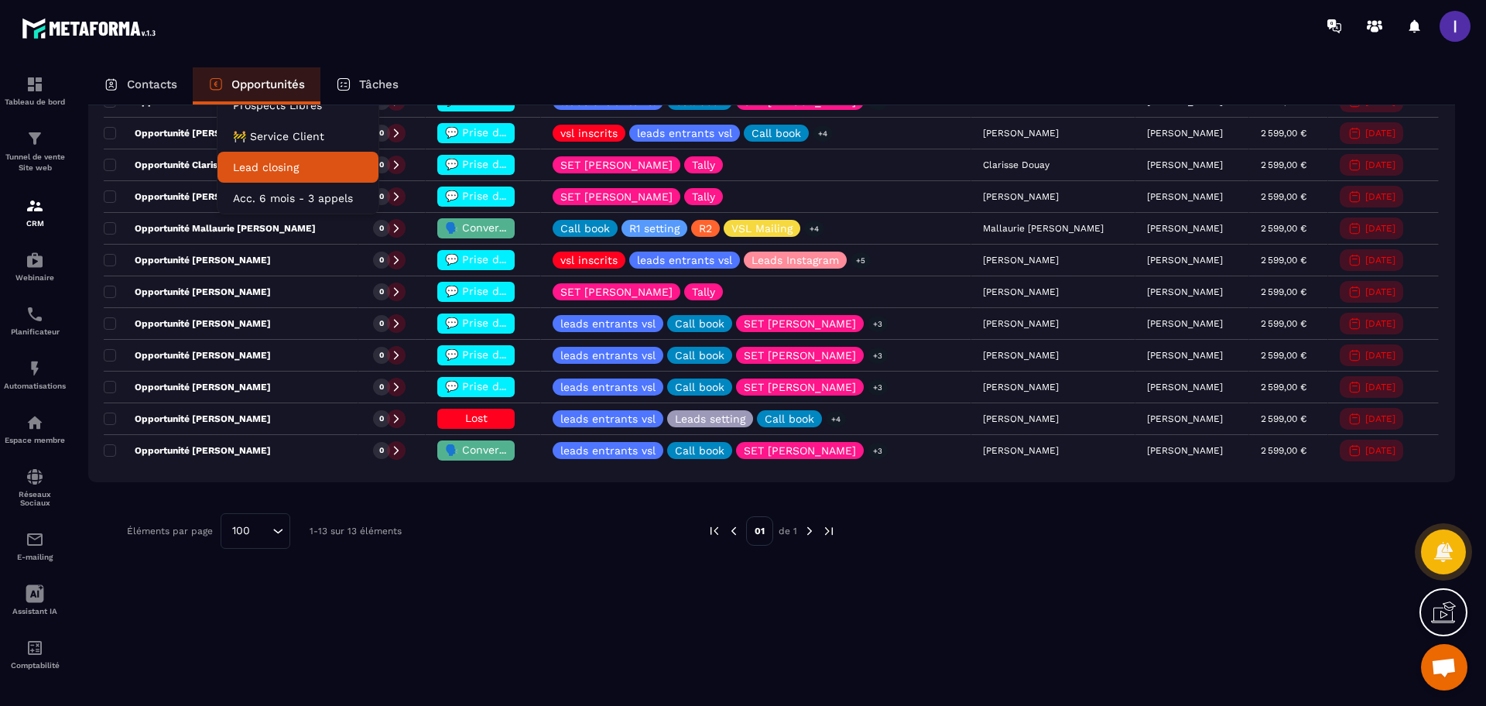
click at [291, 161] on p "Lead closing" at bounding box center [298, 166] width 130 height 15
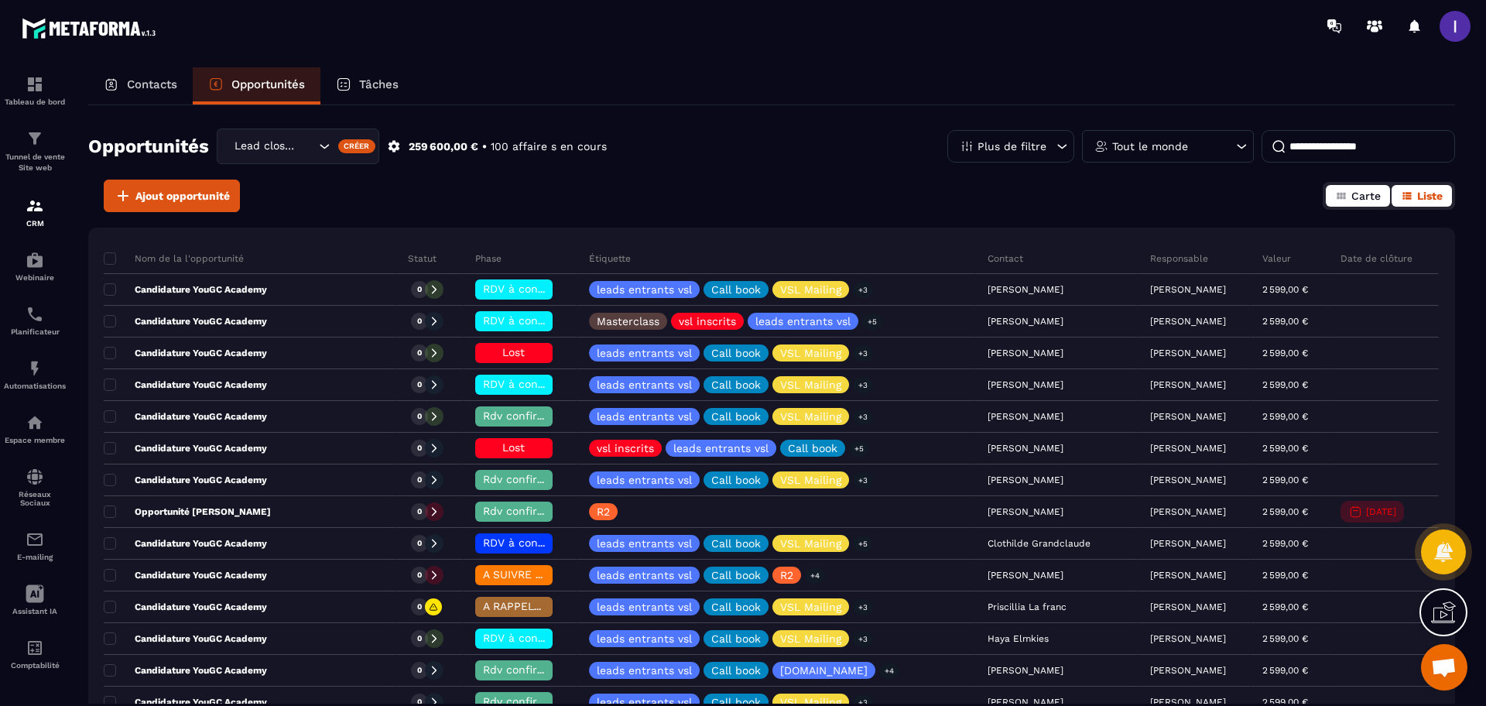
click at [1344, 200] on icon "button" at bounding box center [1341, 196] width 12 height 12
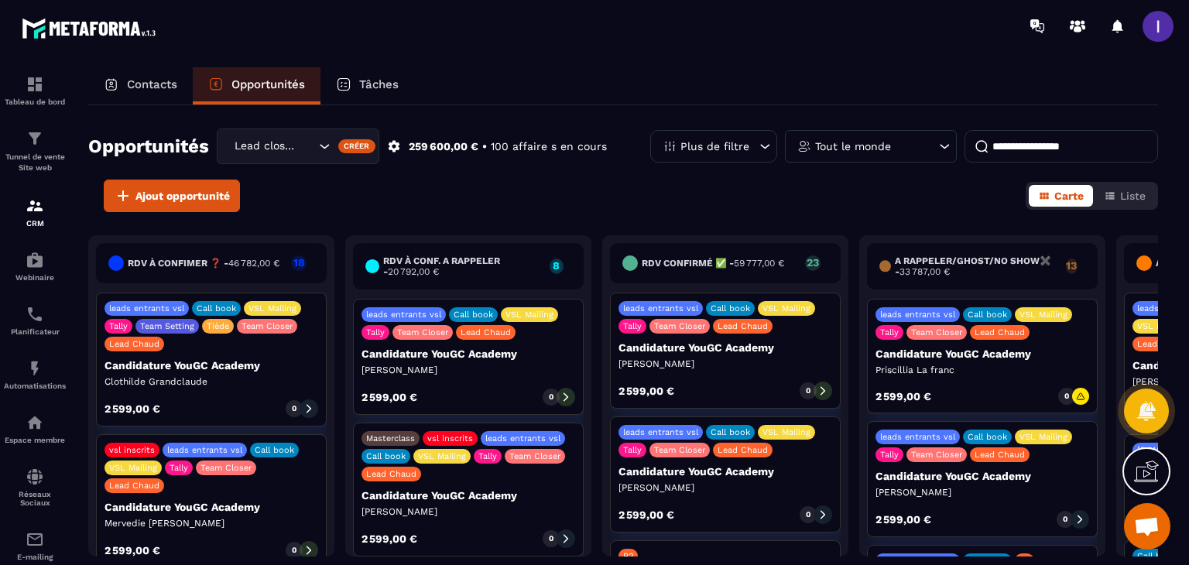
click at [543, 357] on p "Candidature YouGC Academy" at bounding box center [468, 353] width 214 height 12
